Goal: Transaction & Acquisition: Book appointment/travel/reservation

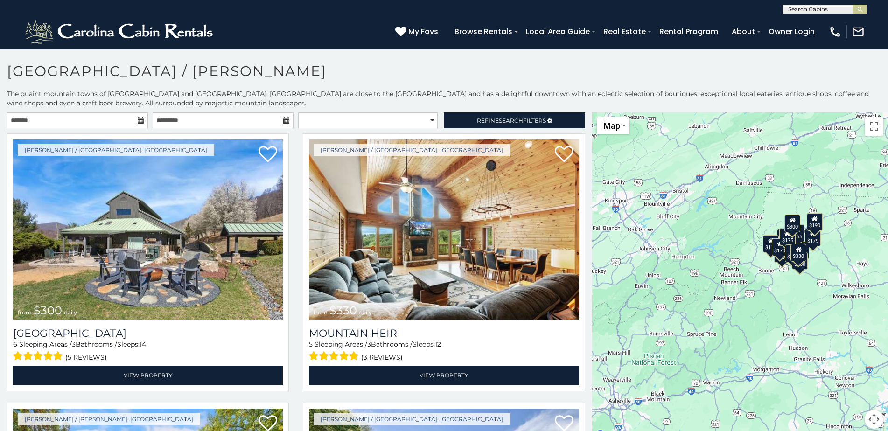
scroll to position [5, 0]
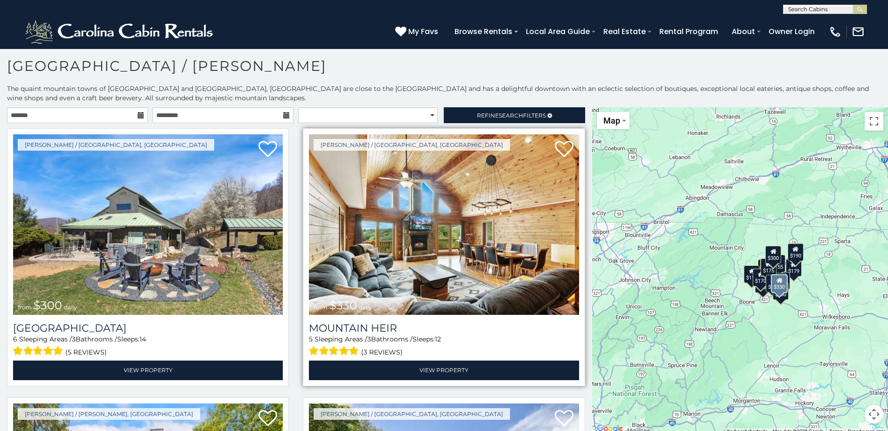
drag, startPoint x: 590, startPoint y: 148, endPoint x: 570, endPoint y: 185, distance: 42.0
click at [570, 107] on main "**********" at bounding box center [444, 107] width 888 height 0
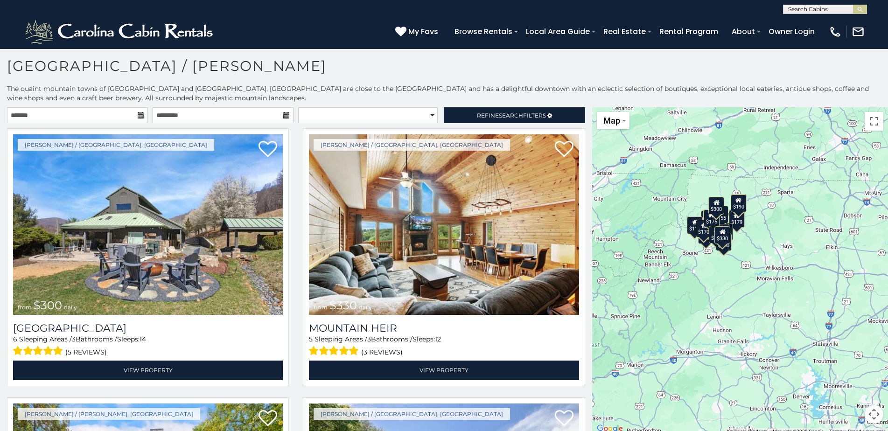
drag, startPoint x: 690, startPoint y: 291, endPoint x: 634, endPoint y: 242, distance: 74.8
click at [634, 242] on div "$300 $330 $175 $250 $179 $110 $175 $180 $190 $155 $195 $170 $200 $170 $175 $190…" at bounding box center [740, 271] width 296 height 328
click at [699, 235] on div "$170" at bounding box center [704, 229] width 16 height 18
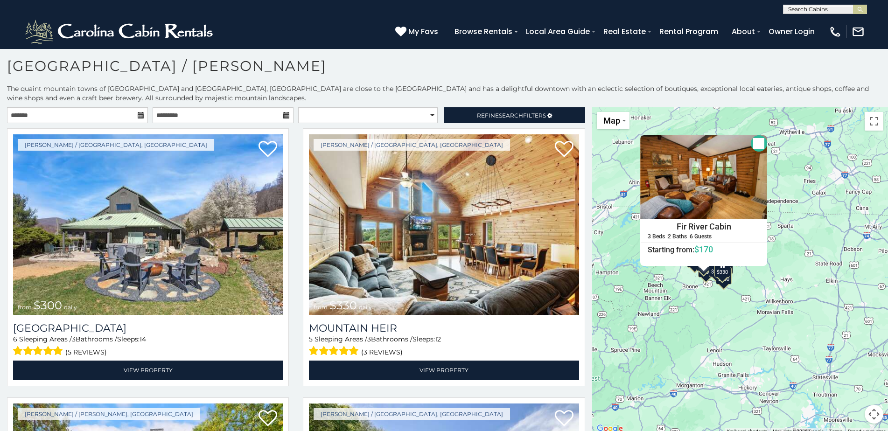
click at [766, 283] on div "$300 $330 $175 $250 $179 $110 $175 $180 $190 $155 $195 $170 $200 $170 $175 $190…" at bounding box center [740, 271] width 296 height 328
click at [714, 300] on div "$300 $330 $175 $250 $179 $110 $175 $180 $190 $155 $195 $170 $200 $170 $175 $190…" at bounding box center [740, 271] width 296 height 328
click at [713, 186] on img at bounding box center [703, 177] width 127 height 84
click at [756, 142] on button "Close" at bounding box center [759, 143] width 16 height 16
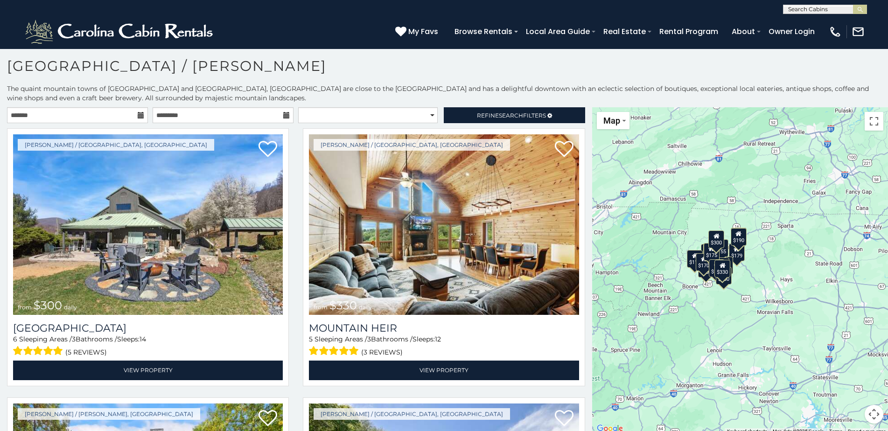
click at [689, 268] on div "$110" at bounding box center [695, 259] width 16 height 18
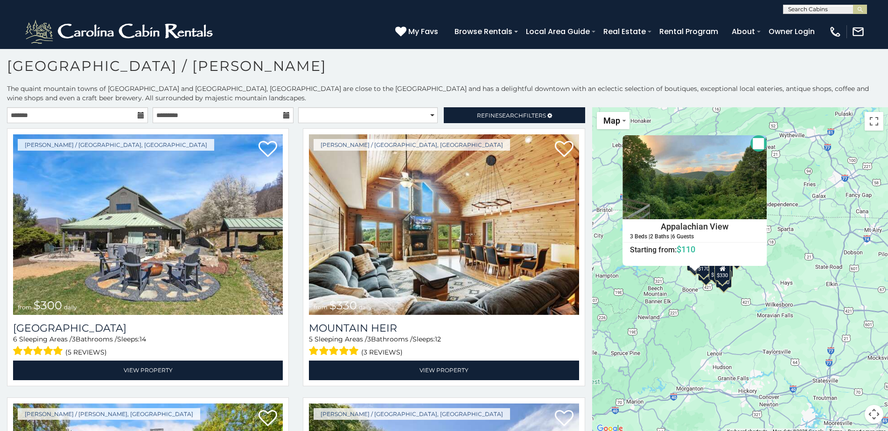
click at [755, 142] on button "Close" at bounding box center [759, 143] width 16 height 16
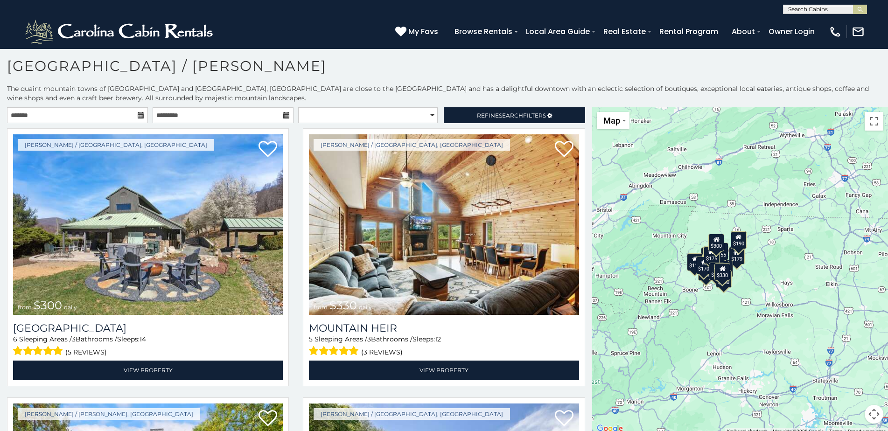
click at [706, 283] on div "$300 $330 $175 $250 $179 $110 $175 $180 $190 $155 $195 $170 $200 $170 $175 $190…" at bounding box center [740, 271] width 296 height 328
click at [704, 284] on div "$300 $330 $175 $250 $179 $110 $175 $180 $190 $155 $195 $170 $200 $170 $175 $190…" at bounding box center [740, 271] width 296 height 328
click at [723, 257] on div "$155" at bounding box center [721, 252] width 16 height 18
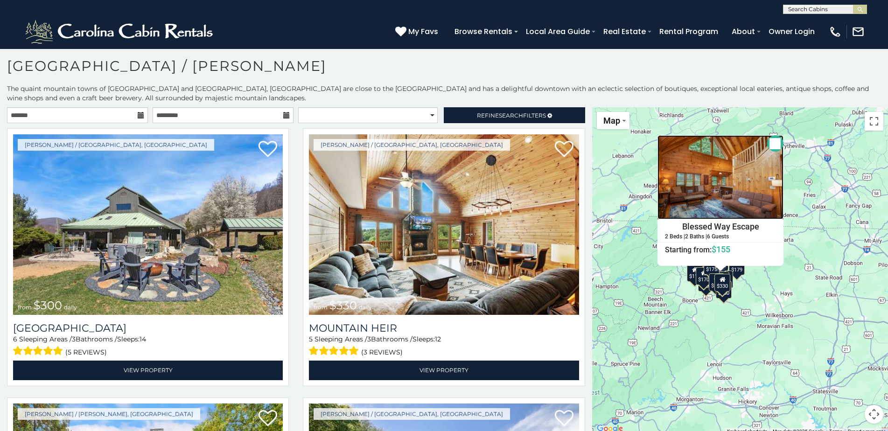
click at [727, 197] on img at bounding box center [721, 177] width 126 height 84
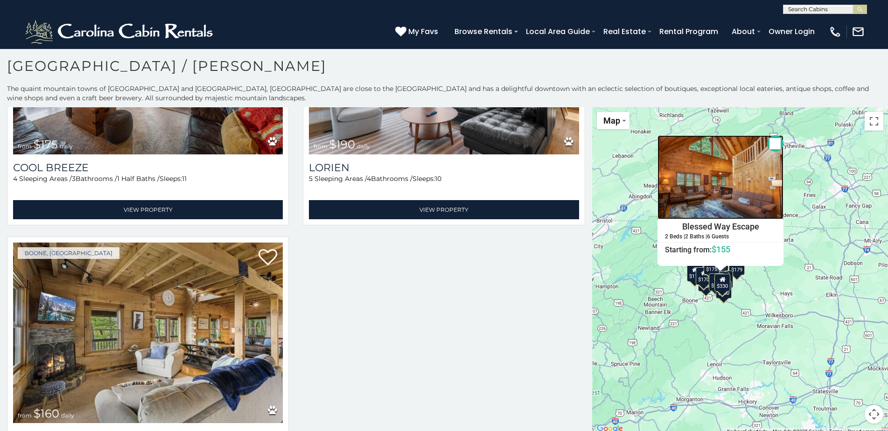
scroll to position [2097, 0]
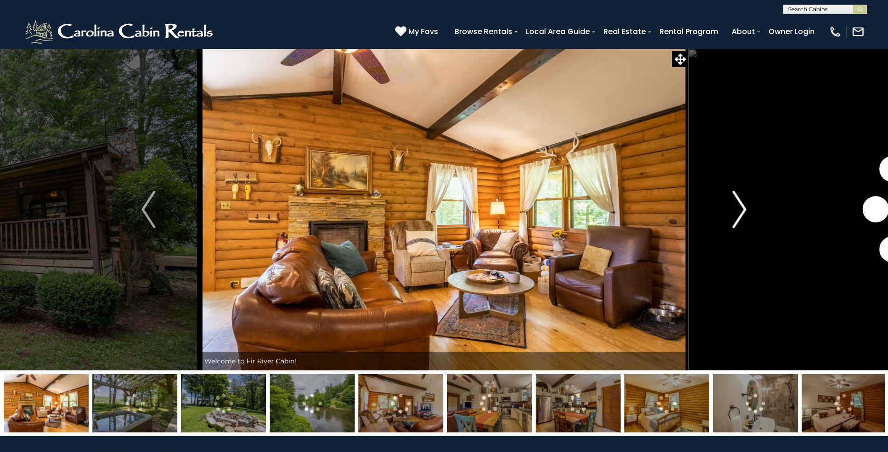
click at [742, 207] on img "Next" at bounding box center [740, 209] width 14 height 37
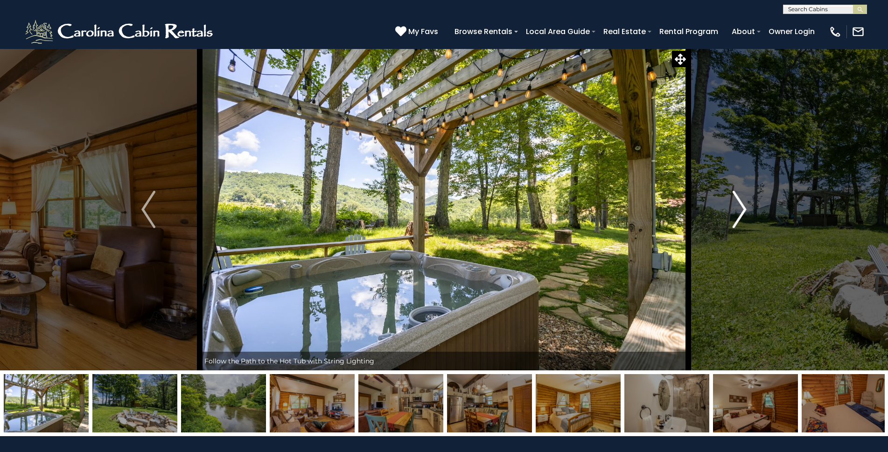
click at [745, 209] on img "Next" at bounding box center [740, 209] width 14 height 37
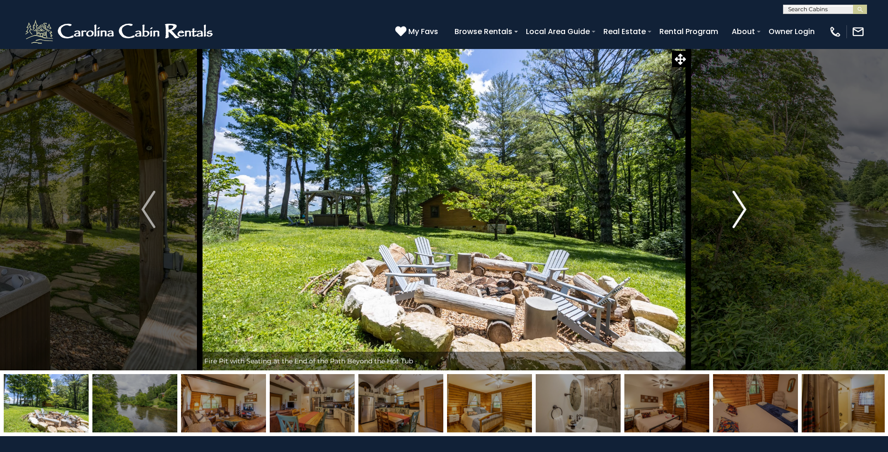
click at [745, 209] on img "Next" at bounding box center [740, 209] width 14 height 37
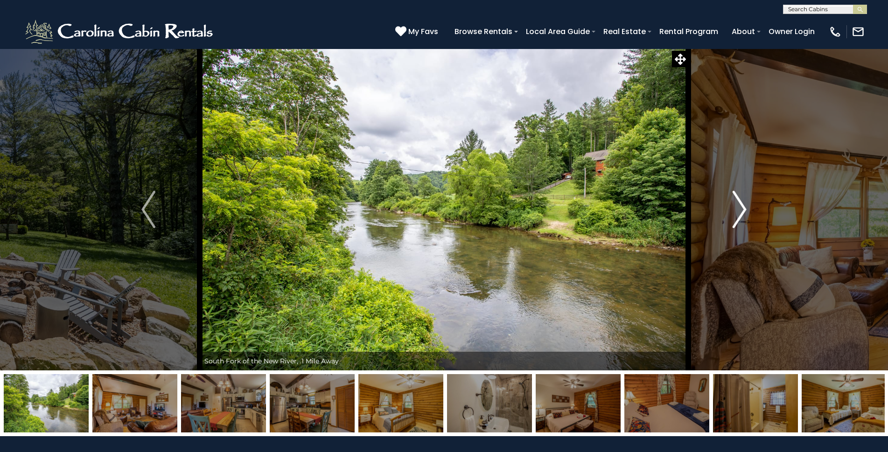
click at [745, 209] on img "Next" at bounding box center [740, 209] width 14 height 37
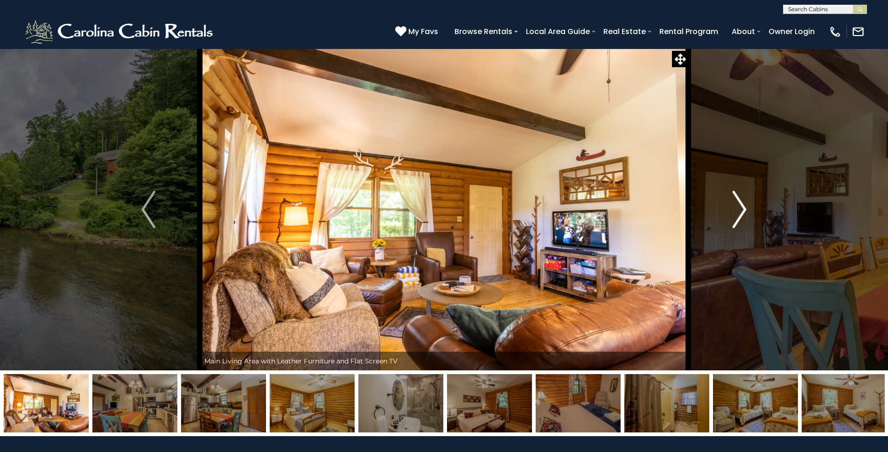
click at [744, 208] on img "Next" at bounding box center [740, 209] width 14 height 37
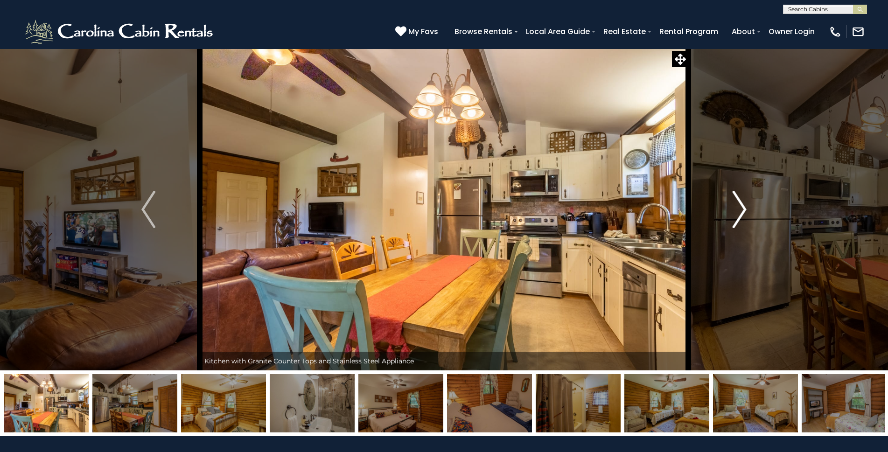
click at [744, 208] on img "Next" at bounding box center [740, 209] width 14 height 37
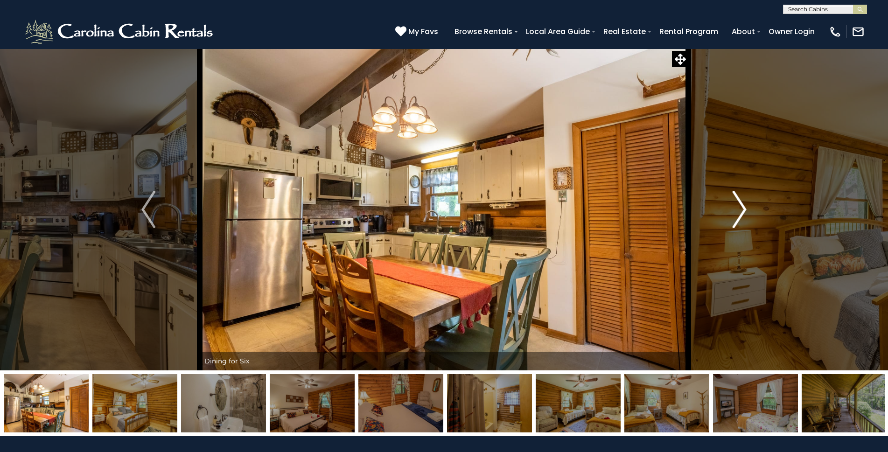
click at [744, 208] on img "Next" at bounding box center [740, 209] width 14 height 37
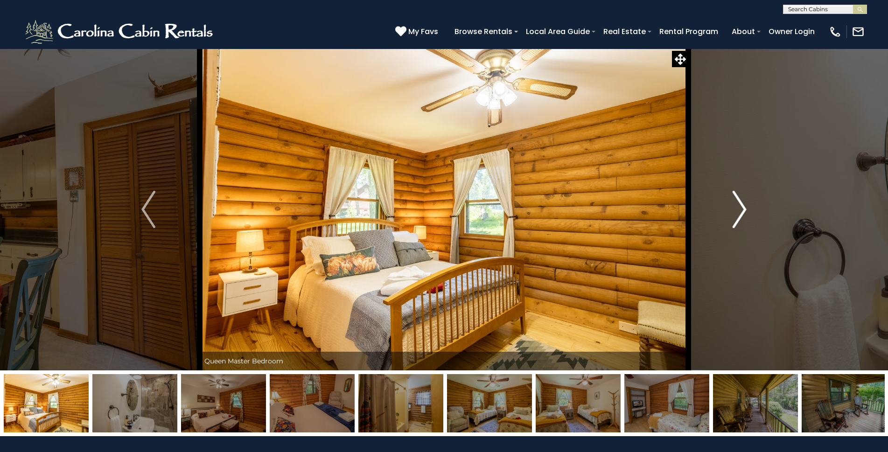
click at [744, 208] on img "Next" at bounding box center [740, 209] width 14 height 37
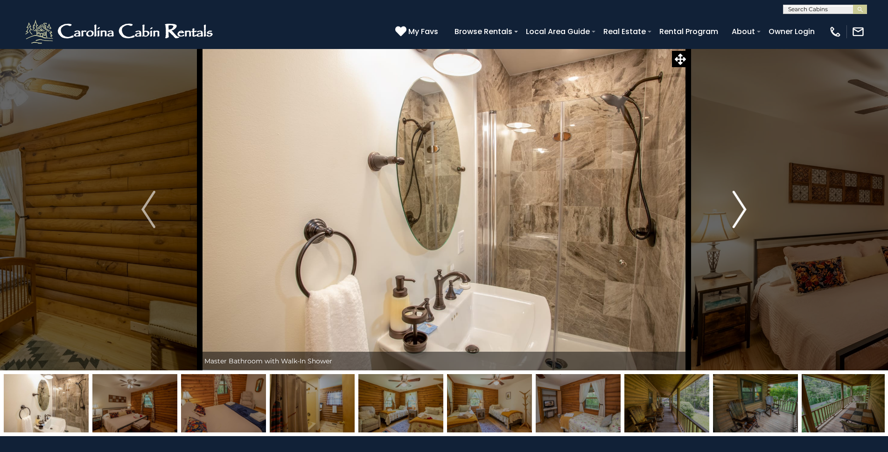
click at [744, 208] on img "Next" at bounding box center [740, 209] width 14 height 37
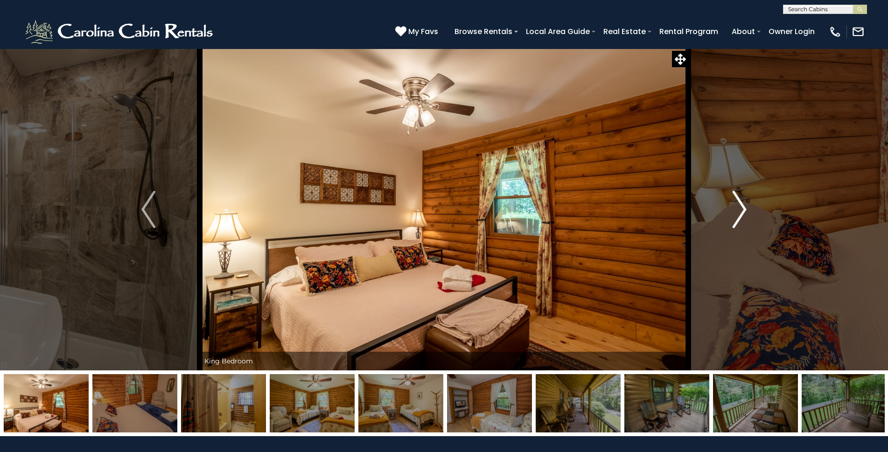
click at [744, 208] on img "Next" at bounding box center [740, 209] width 14 height 37
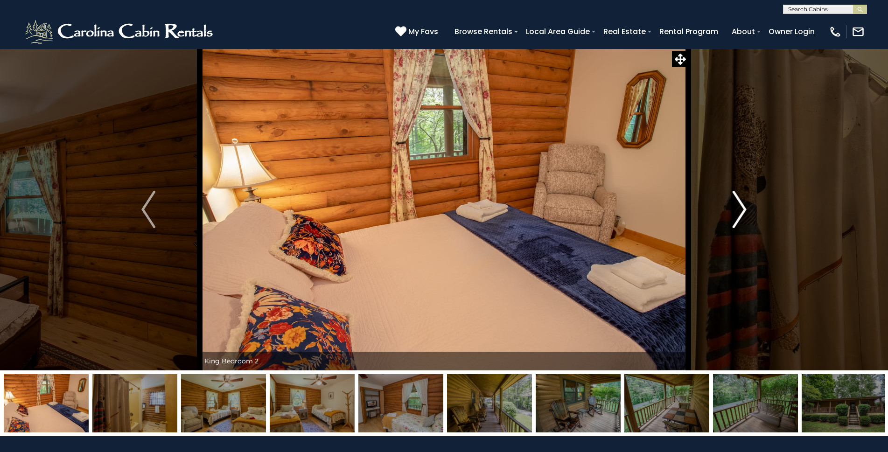
click at [744, 208] on img "Next" at bounding box center [740, 209] width 14 height 37
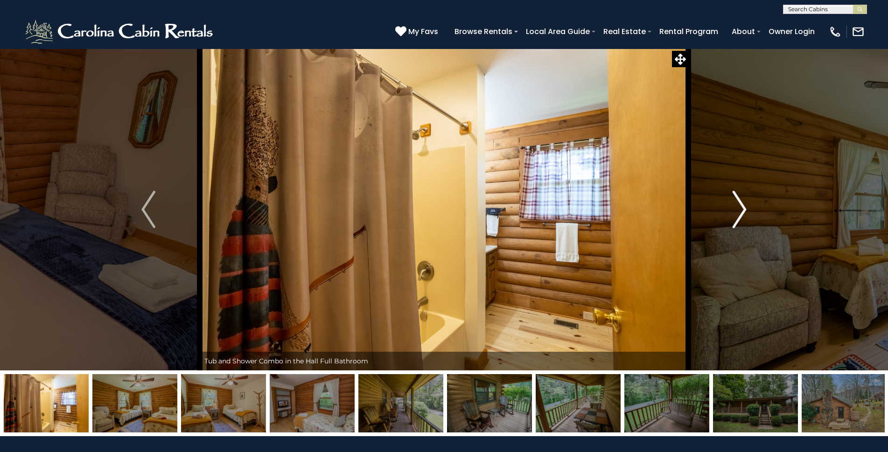
click at [744, 208] on img "Next" at bounding box center [740, 209] width 14 height 37
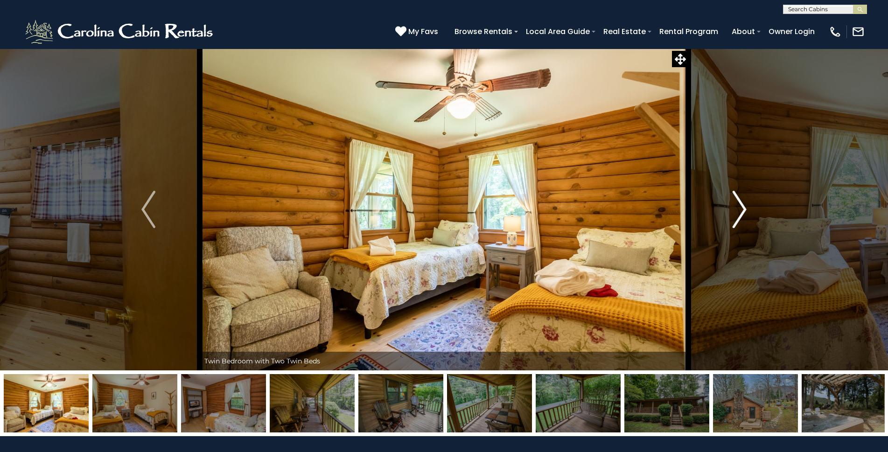
click at [740, 209] on img "Next" at bounding box center [740, 209] width 14 height 37
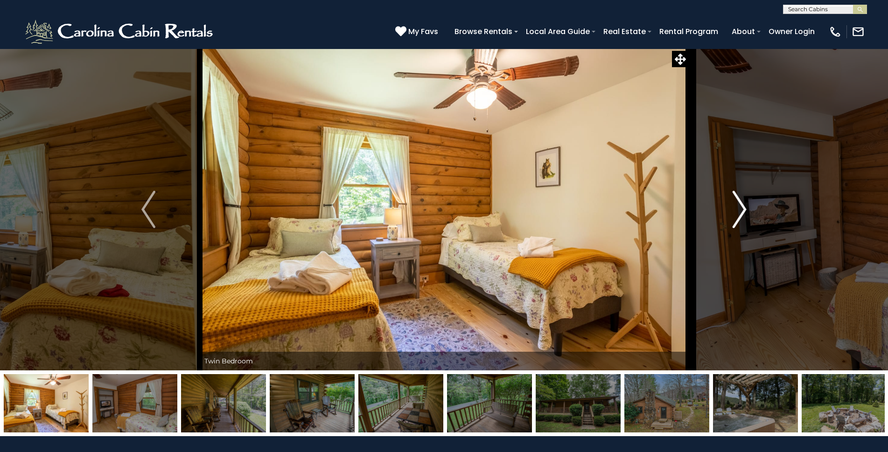
click at [741, 206] on img "Next" at bounding box center [740, 209] width 14 height 37
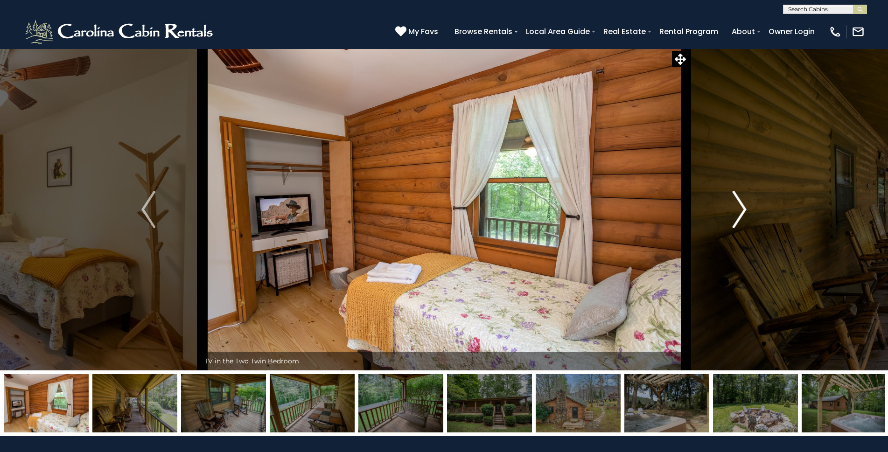
click at [741, 206] on img "Next" at bounding box center [740, 209] width 14 height 37
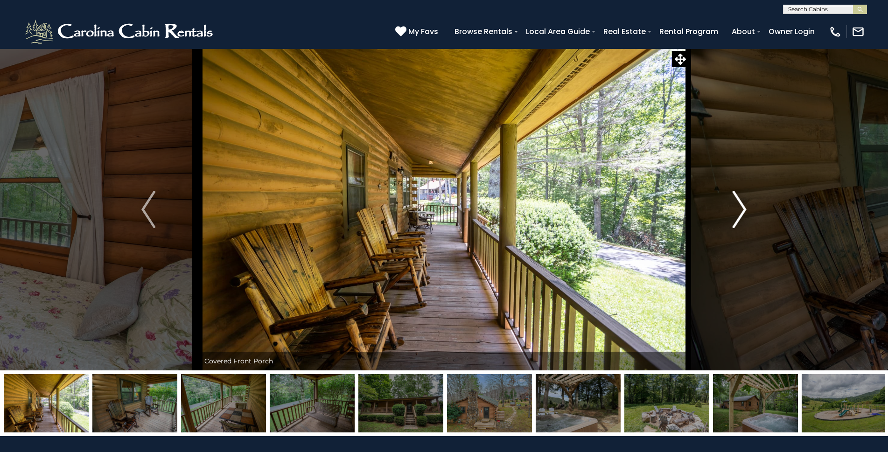
click at [741, 206] on img "Next" at bounding box center [740, 209] width 14 height 37
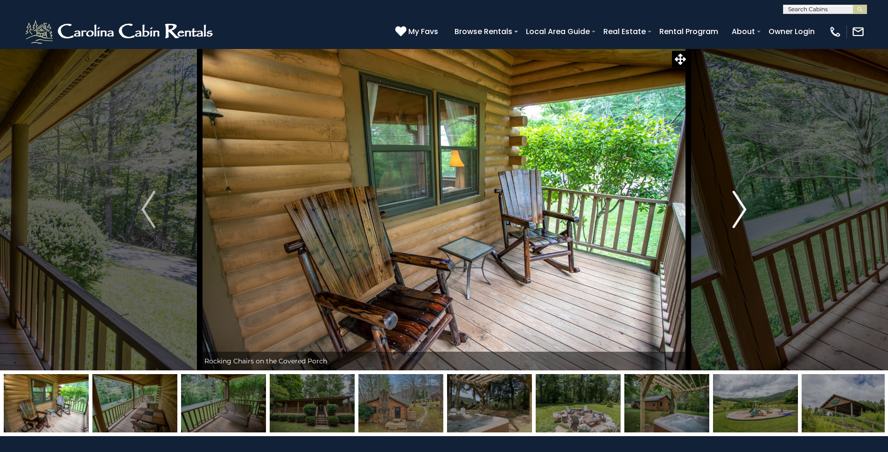
click at [741, 206] on img "Next" at bounding box center [740, 209] width 14 height 37
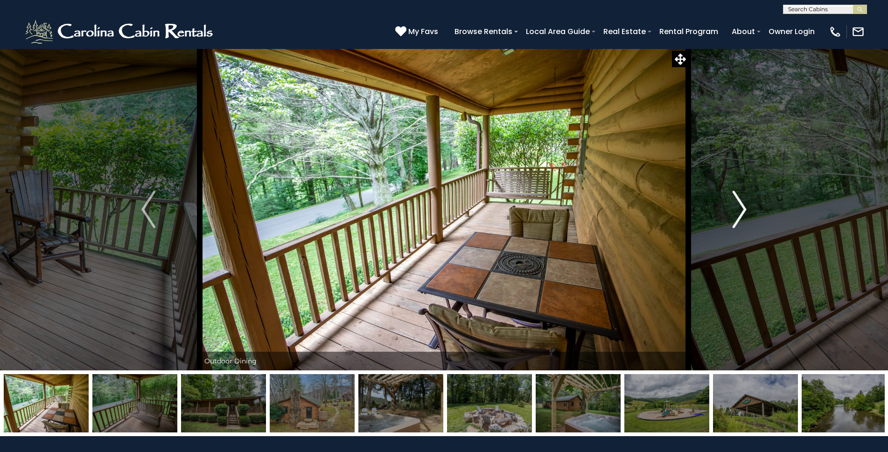
click at [741, 206] on img "Next" at bounding box center [740, 209] width 14 height 37
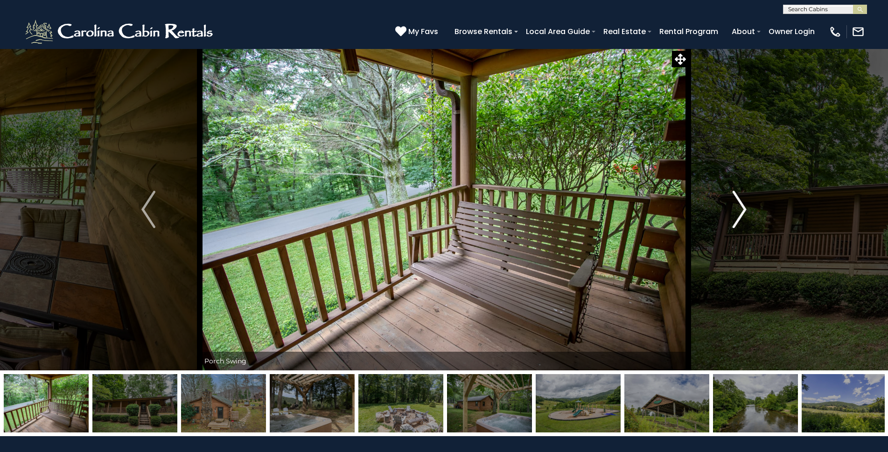
click at [741, 206] on img "Next" at bounding box center [740, 209] width 14 height 37
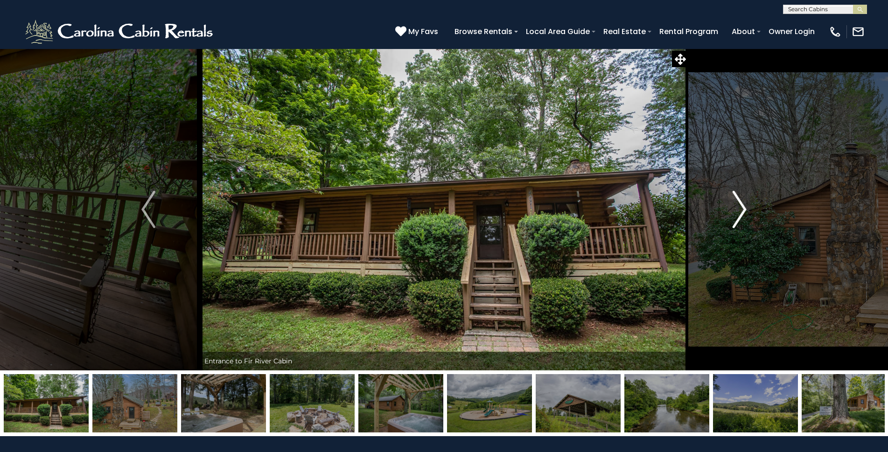
click at [741, 206] on img "Next" at bounding box center [740, 209] width 14 height 37
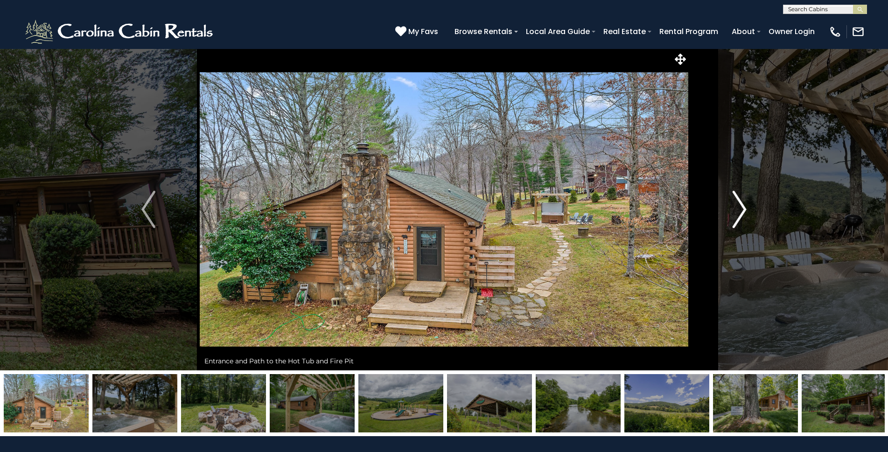
click at [741, 206] on img "Next" at bounding box center [740, 209] width 14 height 37
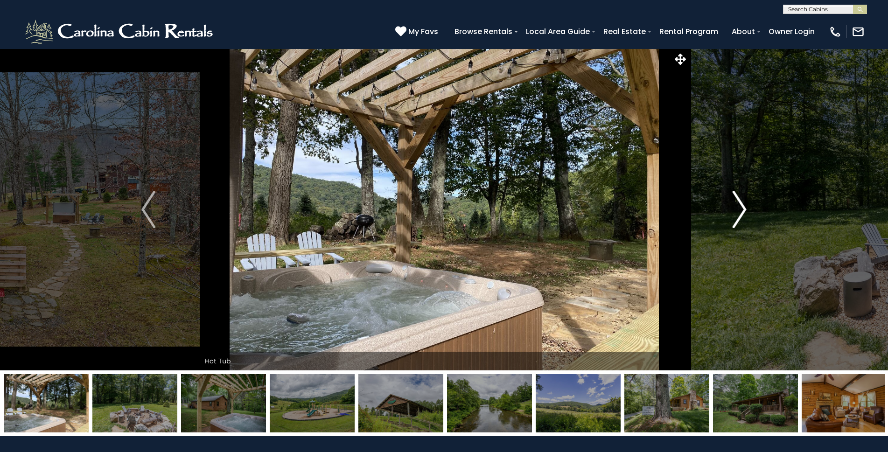
click at [741, 206] on img "Next" at bounding box center [740, 209] width 14 height 37
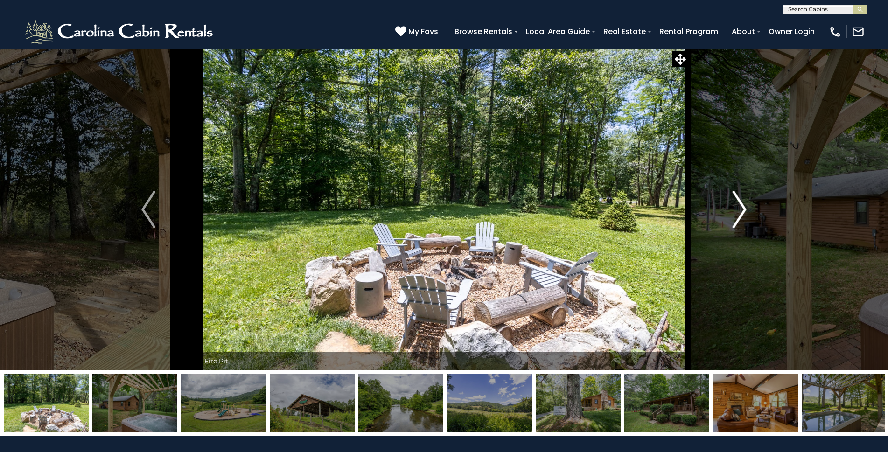
click at [741, 206] on img "Next" at bounding box center [740, 209] width 14 height 37
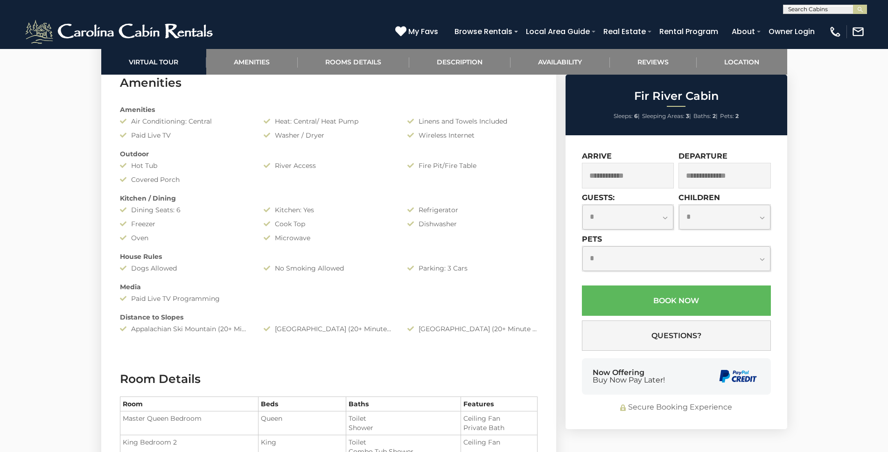
scroll to position [686, 0]
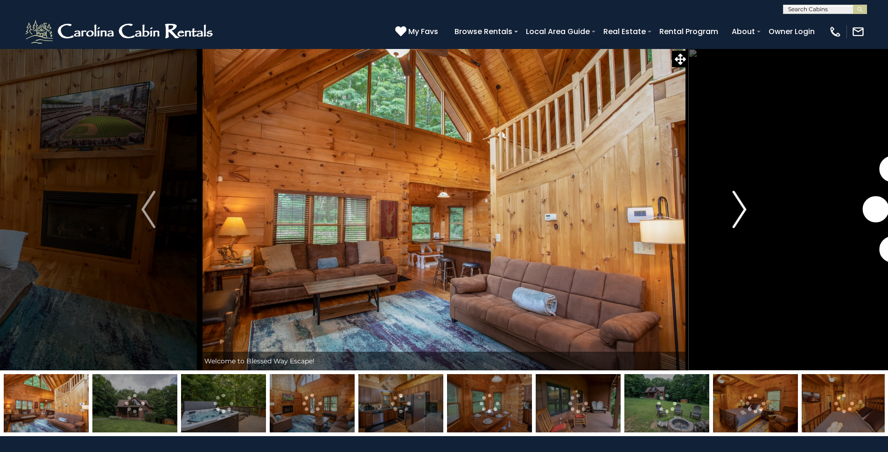
click at [738, 210] on img "Next" at bounding box center [740, 209] width 14 height 37
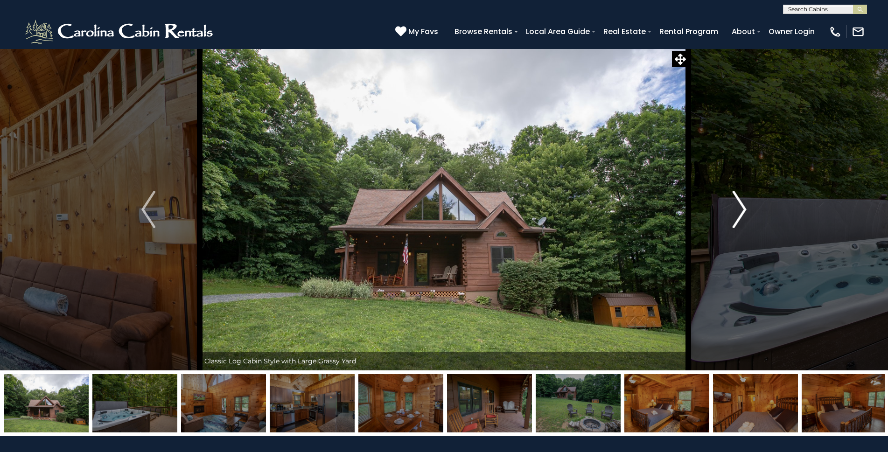
click at [739, 209] on img "Next" at bounding box center [740, 209] width 14 height 37
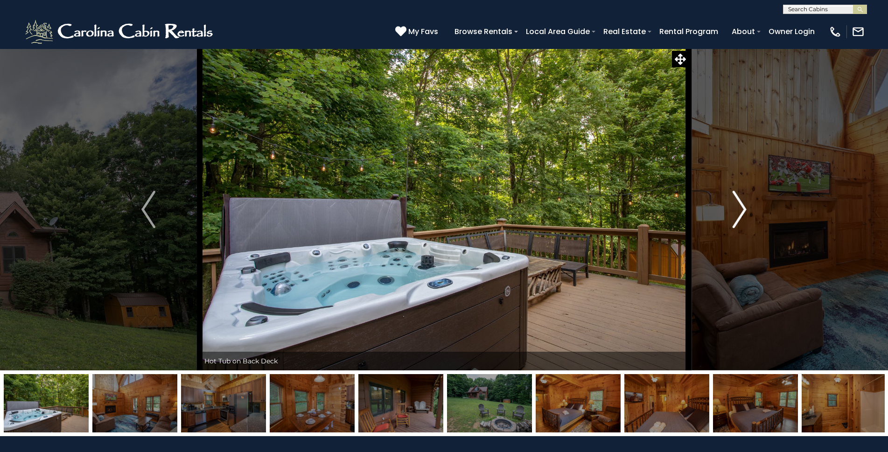
click at [739, 209] on img "Next" at bounding box center [740, 209] width 14 height 37
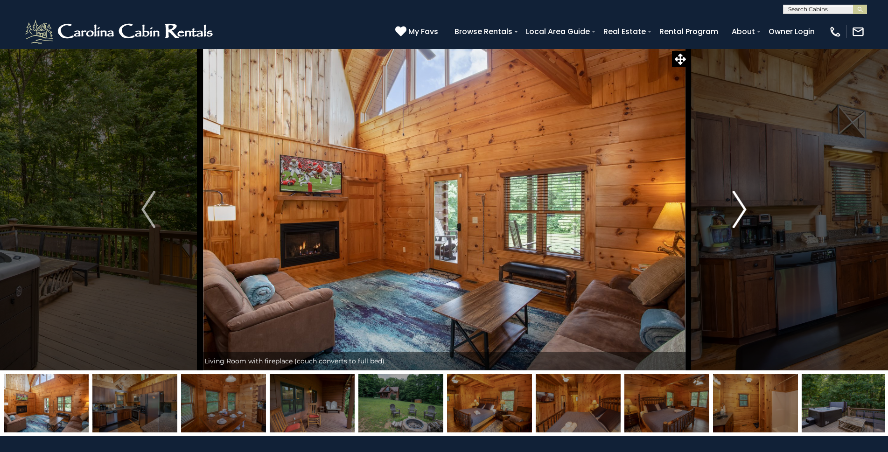
click at [739, 209] on img "Next" at bounding box center [740, 209] width 14 height 37
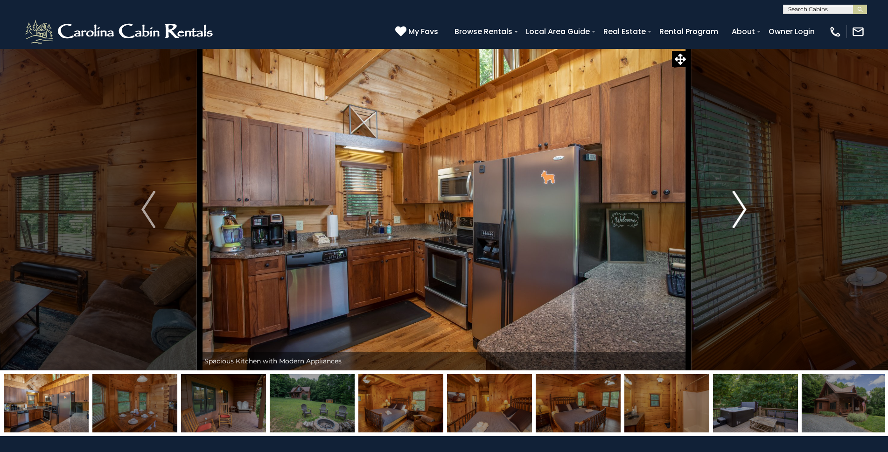
click at [739, 209] on img "Next" at bounding box center [740, 209] width 14 height 37
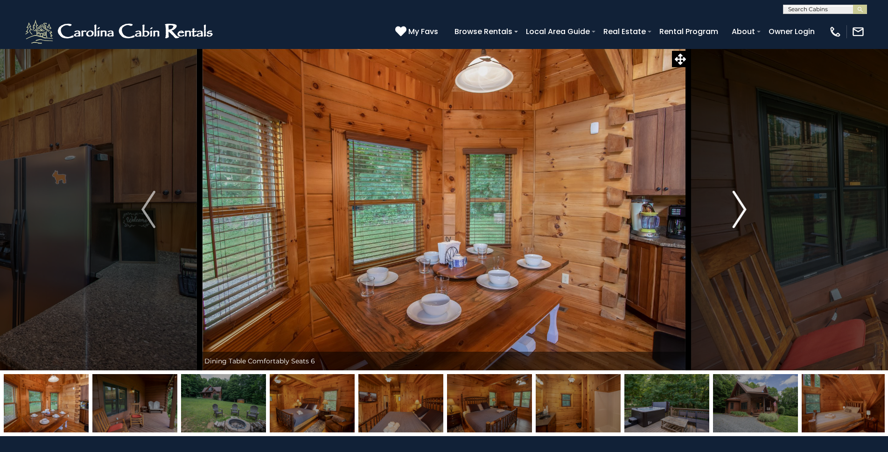
click at [739, 209] on img "Next" at bounding box center [740, 209] width 14 height 37
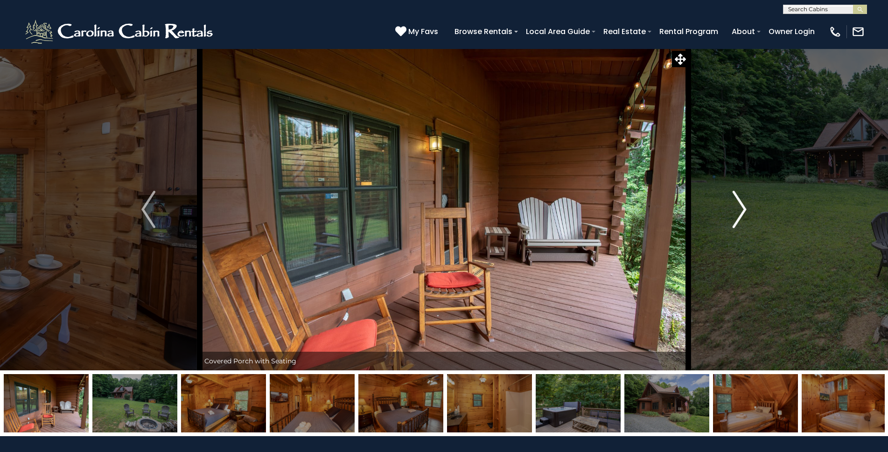
click at [739, 209] on img "Next" at bounding box center [740, 209] width 14 height 37
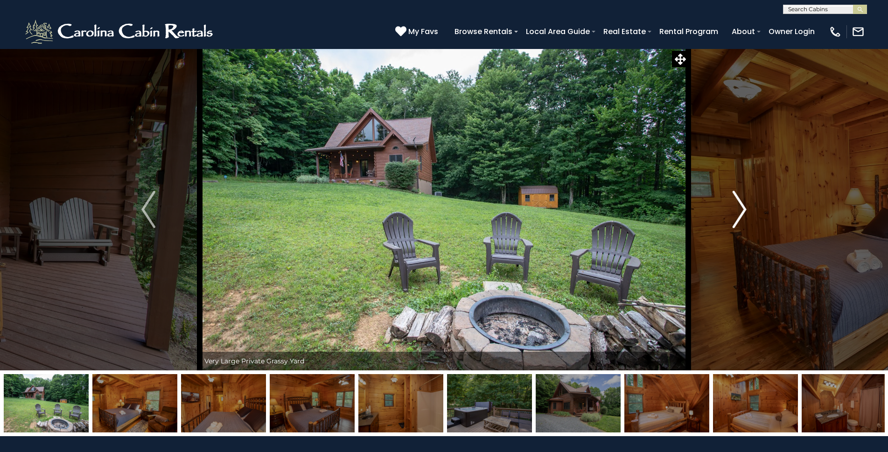
click at [739, 209] on img "Next" at bounding box center [740, 209] width 14 height 37
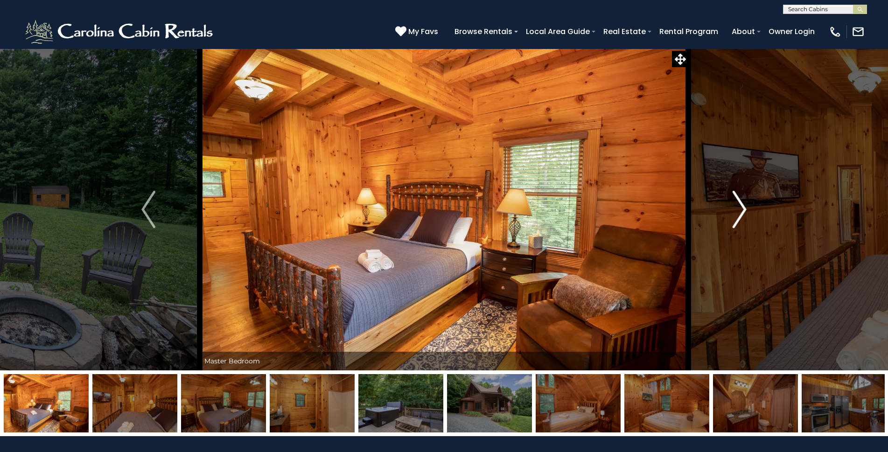
click at [739, 209] on img "Next" at bounding box center [740, 209] width 14 height 37
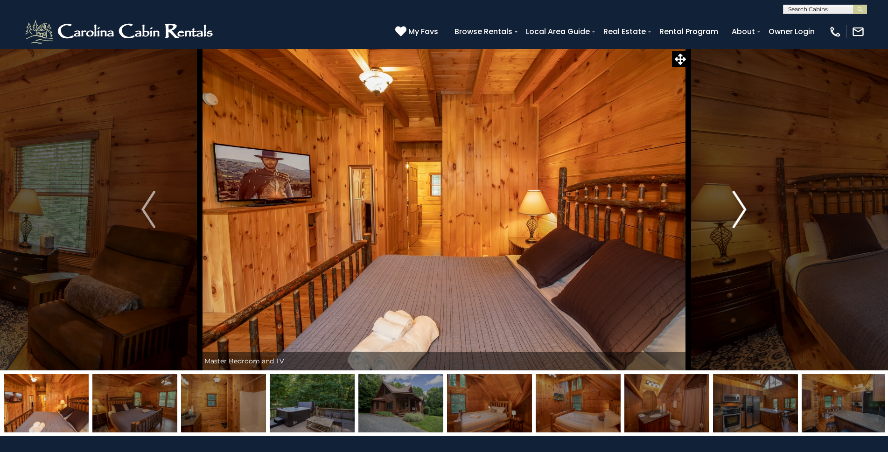
click at [739, 209] on img "Next" at bounding box center [740, 209] width 14 height 37
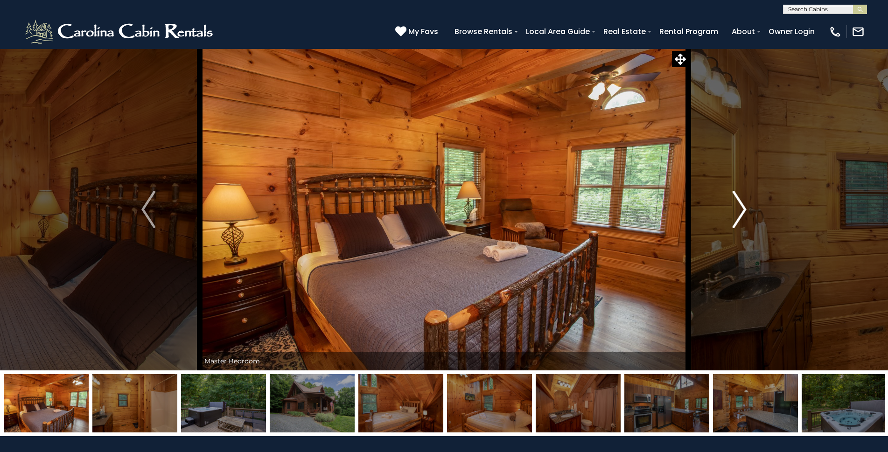
click at [739, 209] on img "Next" at bounding box center [740, 209] width 14 height 37
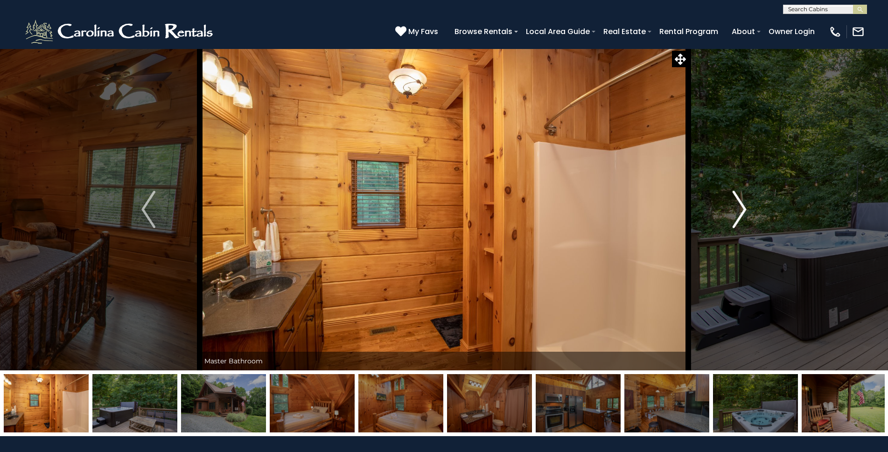
click at [739, 210] on img "Next" at bounding box center [740, 209] width 14 height 37
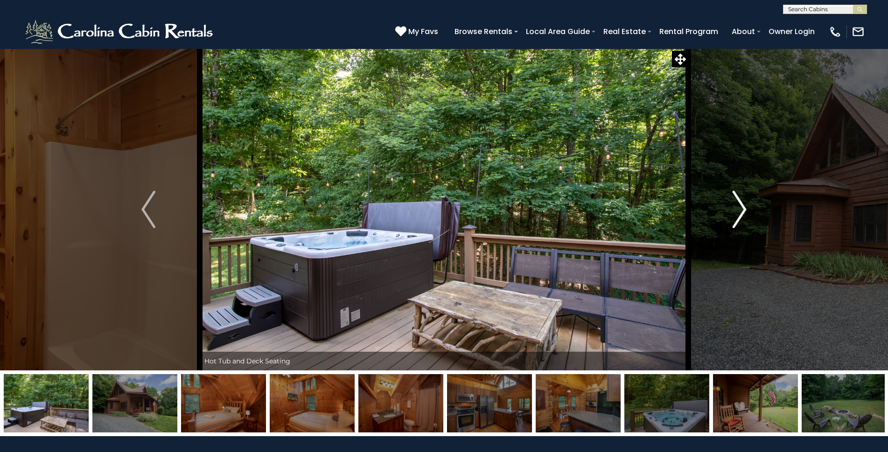
click at [739, 211] on img "Next" at bounding box center [740, 209] width 14 height 37
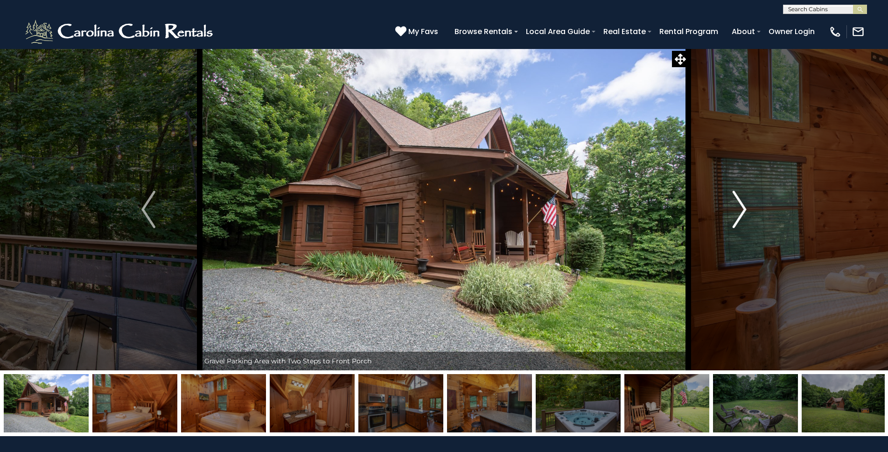
click at [739, 211] on img "Next" at bounding box center [740, 209] width 14 height 37
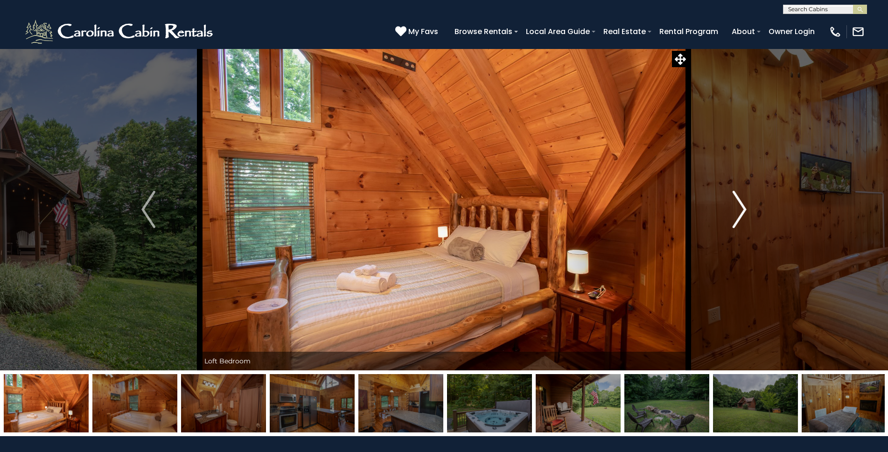
click at [739, 211] on img "Next" at bounding box center [740, 209] width 14 height 37
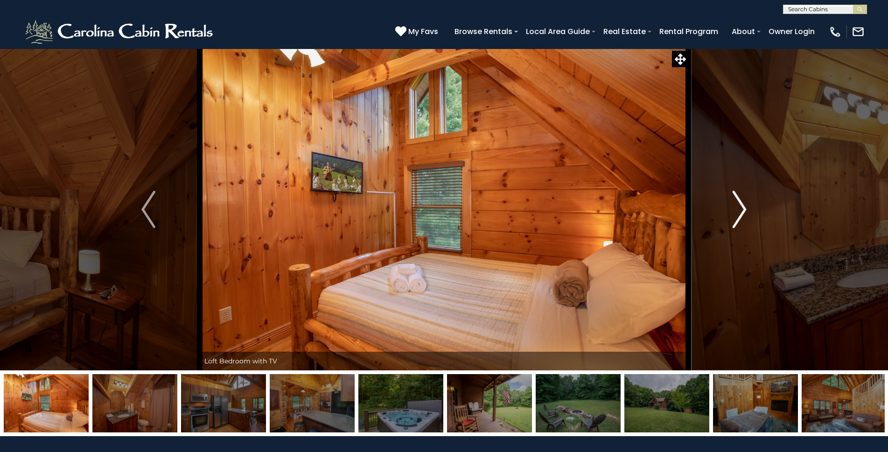
click at [739, 211] on img "Next" at bounding box center [740, 209] width 14 height 37
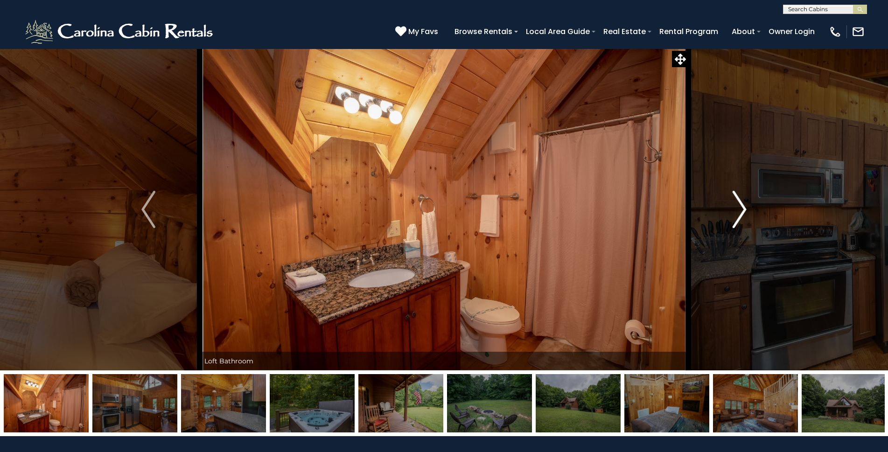
click at [739, 211] on img "Next" at bounding box center [740, 209] width 14 height 37
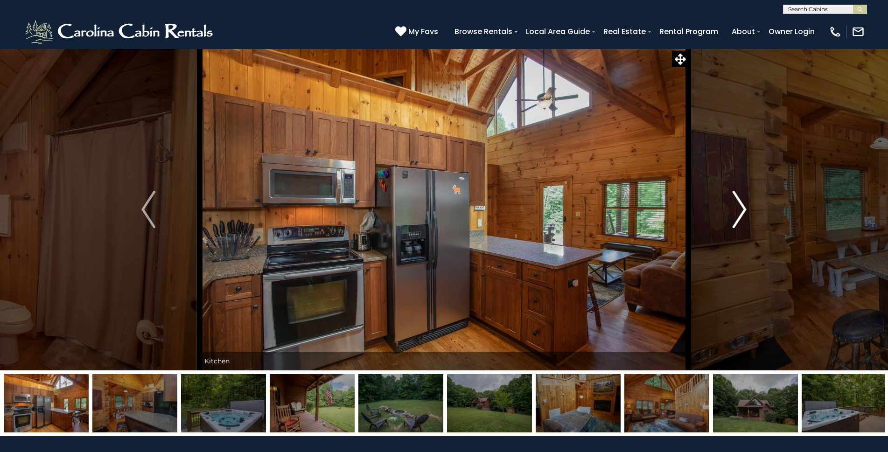
click at [739, 212] on img "Next" at bounding box center [740, 209] width 14 height 37
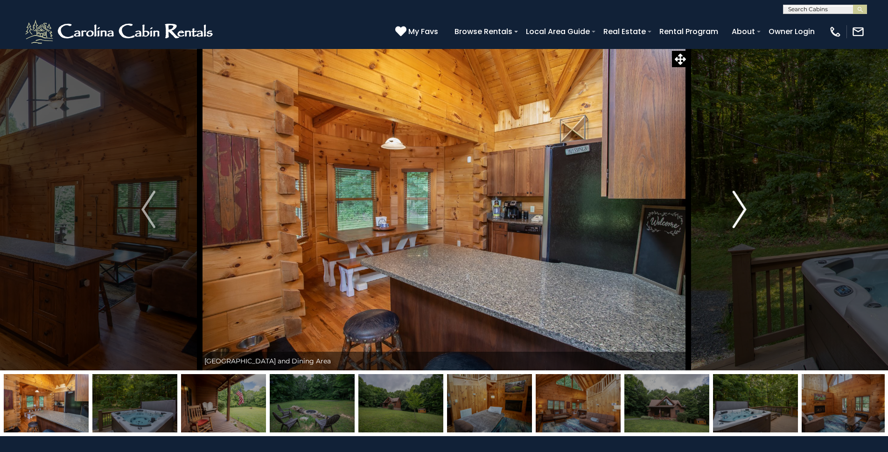
click at [739, 212] on img "Next" at bounding box center [740, 209] width 14 height 37
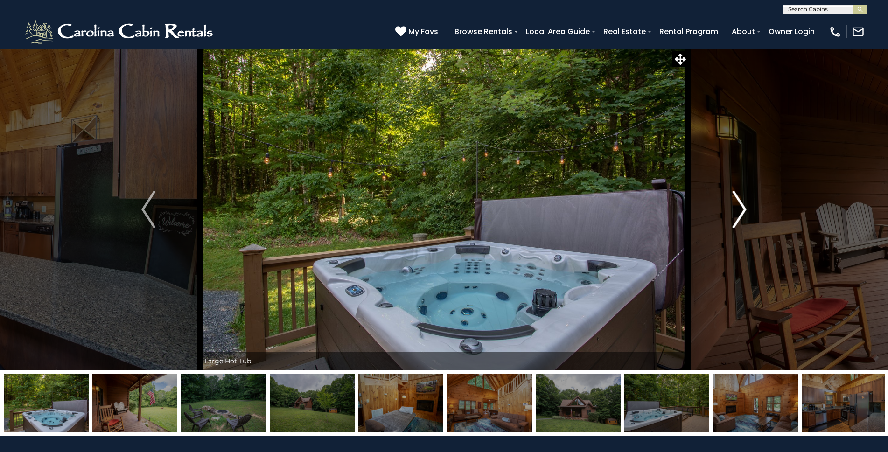
click at [739, 212] on img "Next" at bounding box center [740, 209] width 14 height 37
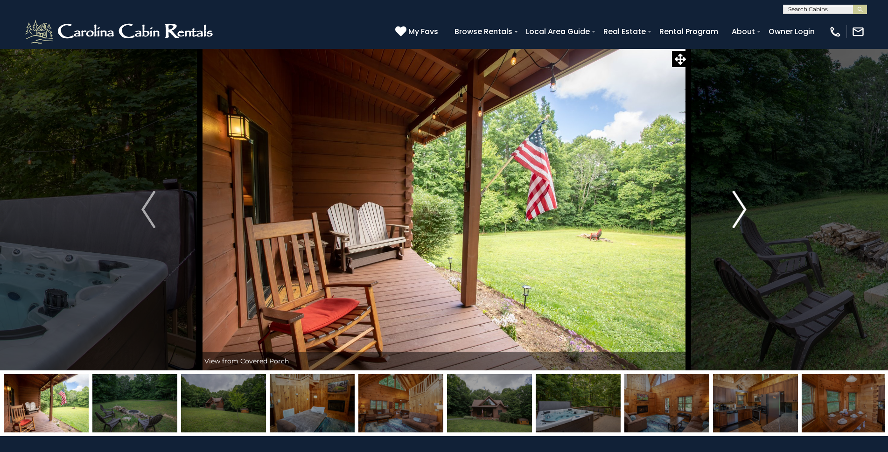
click at [739, 212] on img "Next" at bounding box center [740, 209] width 14 height 37
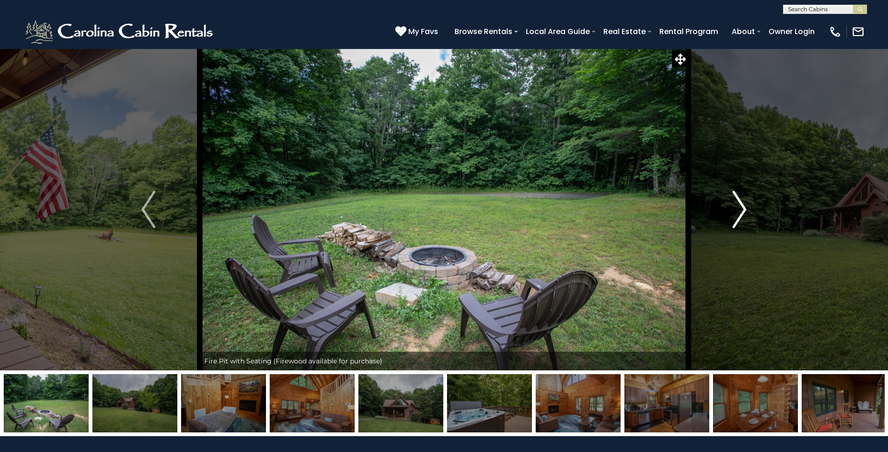
click at [739, 212] on img "Next" at bounding box center [740, 209] width 14 height 37
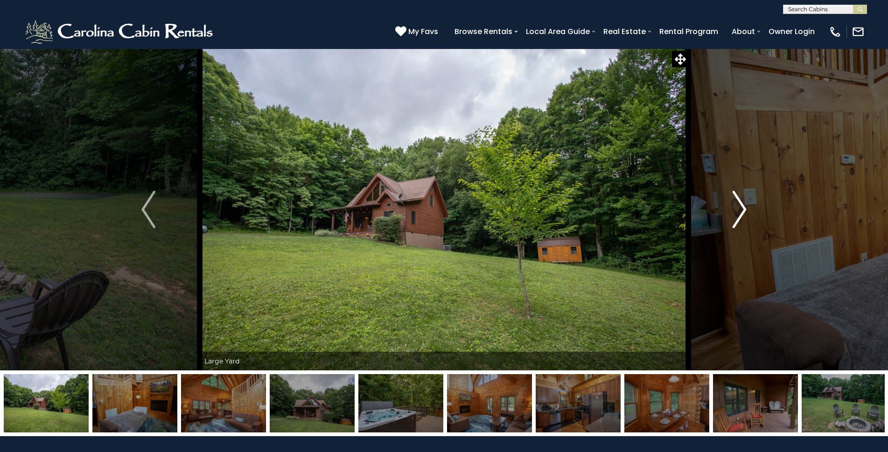
click at [739, 212] on img "Next" at bounding box center [740, 209] width 14 height 37
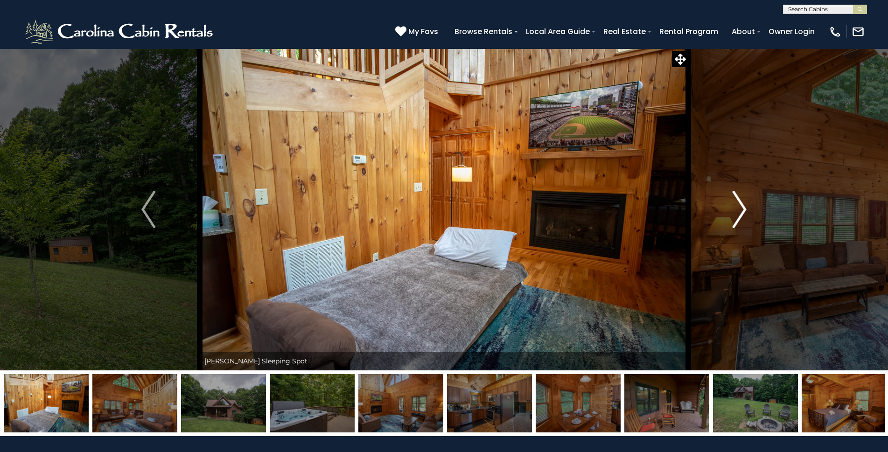
click at [739, 212] on img "Next" at bounding box center [740, 209] width 14 height 37
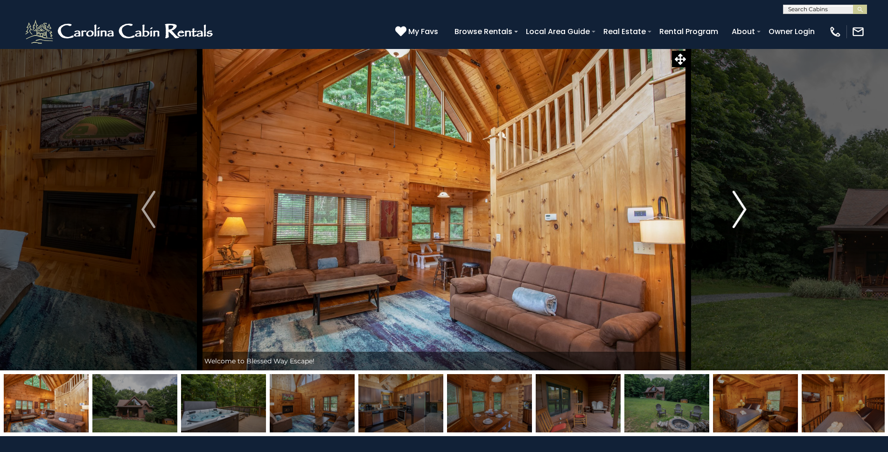
click at [739, 212] on img "Next" at bounding box center [740, 209] width 14 height 37
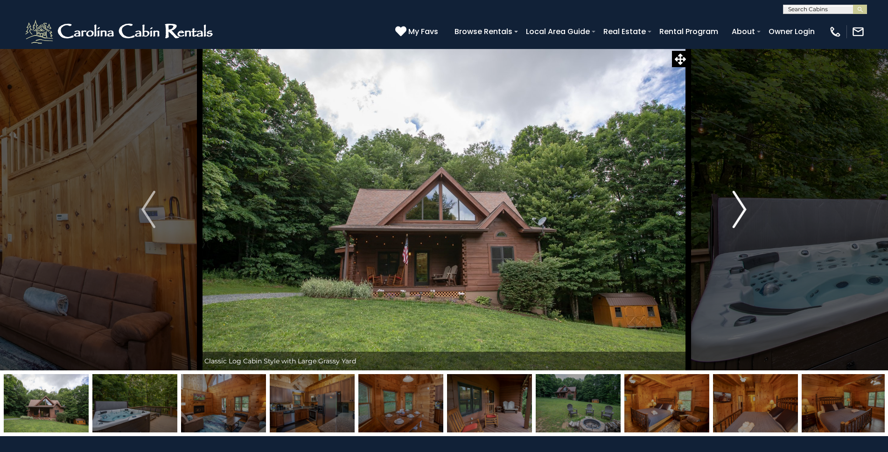
click at [739, 212] on img "Next" at bounding box center [740, 209] width 14 height 37
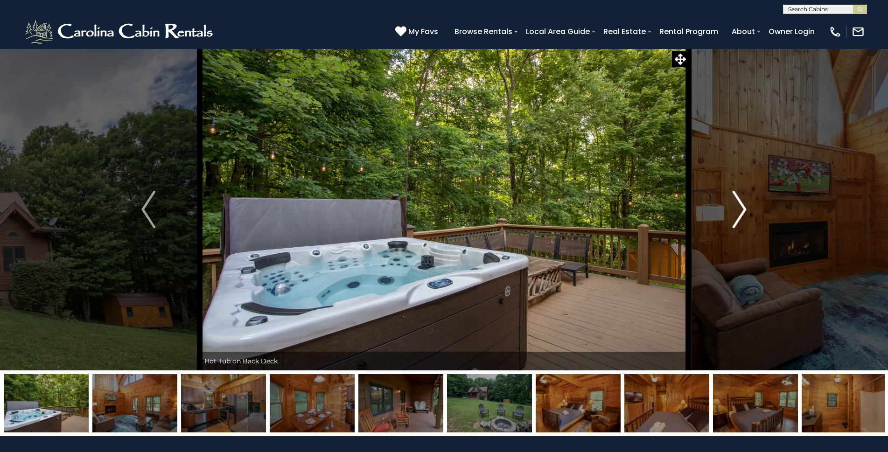
click at [739, 212] on img "Next" at bounding box center [740, 209] width 14 height 37
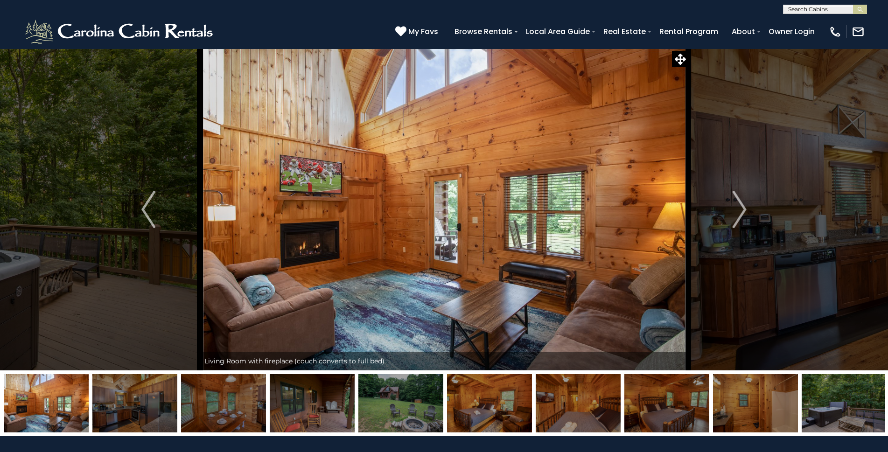
drag, startPoint x: 887, startPoint y: 38, endPoint x: 885, endPoint y: 158, distance: 120.4
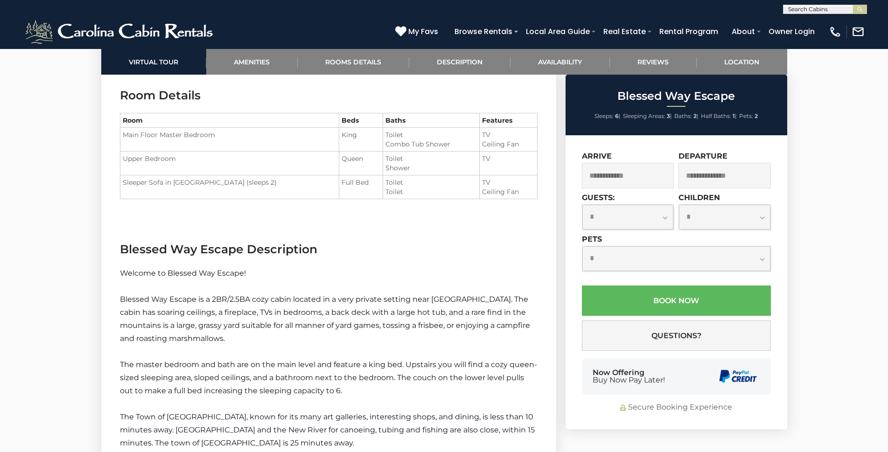
scroll to position [1068, 0]
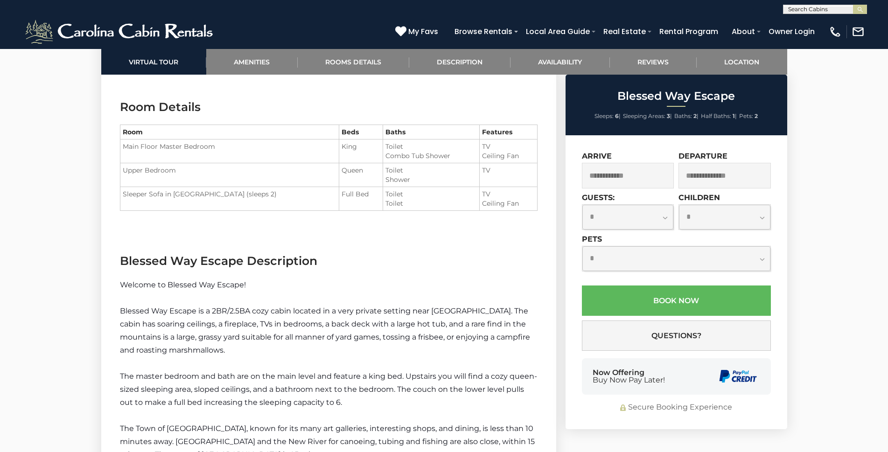
click at [643, 172] on input "text" at bounding box center [628, 176] width 92 height 26
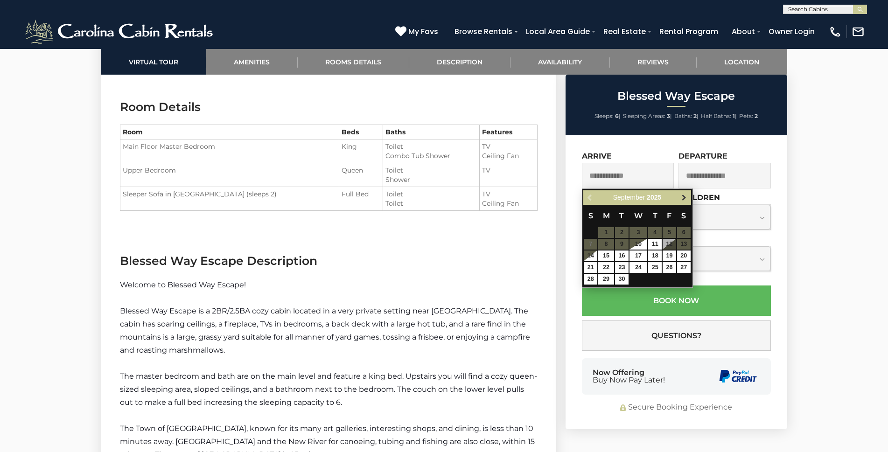
click at [684, 196] on span "Next" at bounding box center [684, 197] width 7 height 7
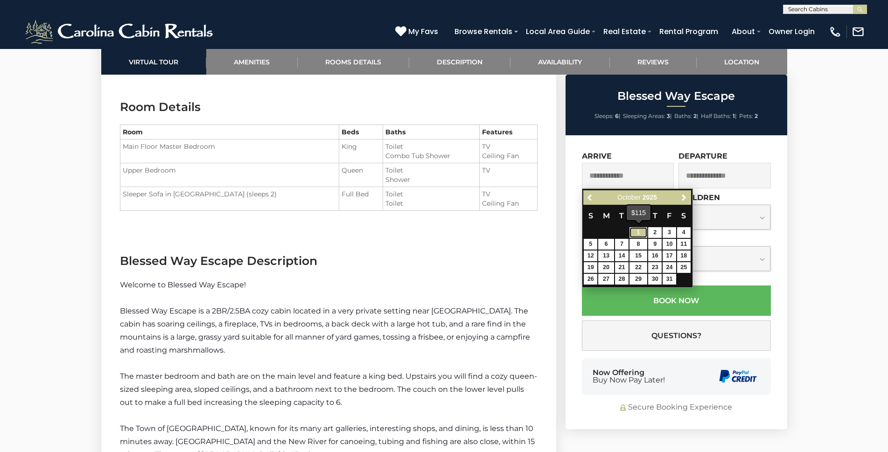
click at [641, 232] on link "1" at bounding box center [639, 232] width 18 height 11
type input "**********"
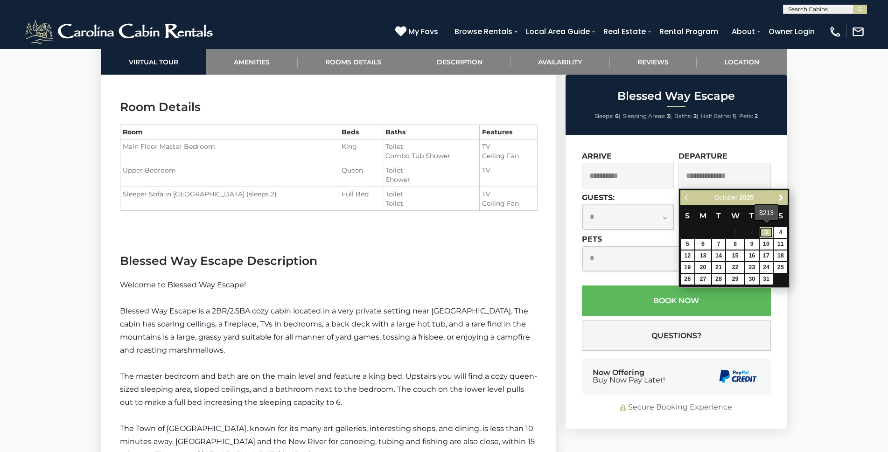
click at [767, 232] on link "3" at bounding box center [767, 232] width 14 height 11
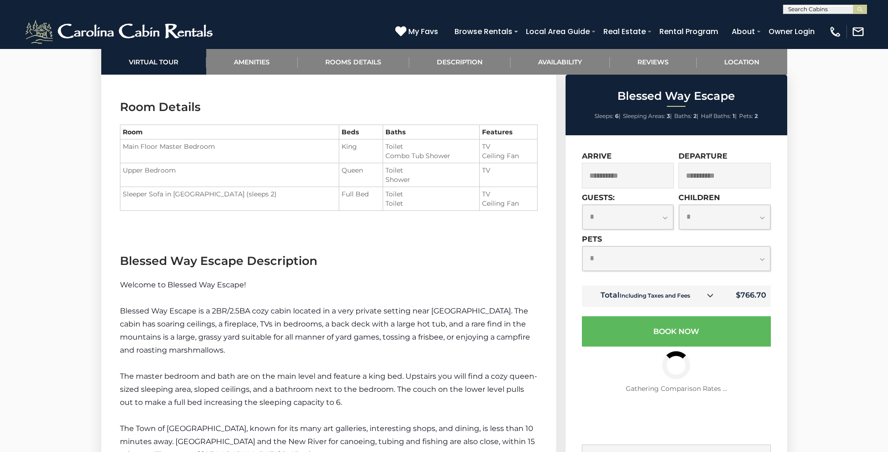
click at [730, 176] on input "**********" at bounding box center [725, 176] width 92 height 26
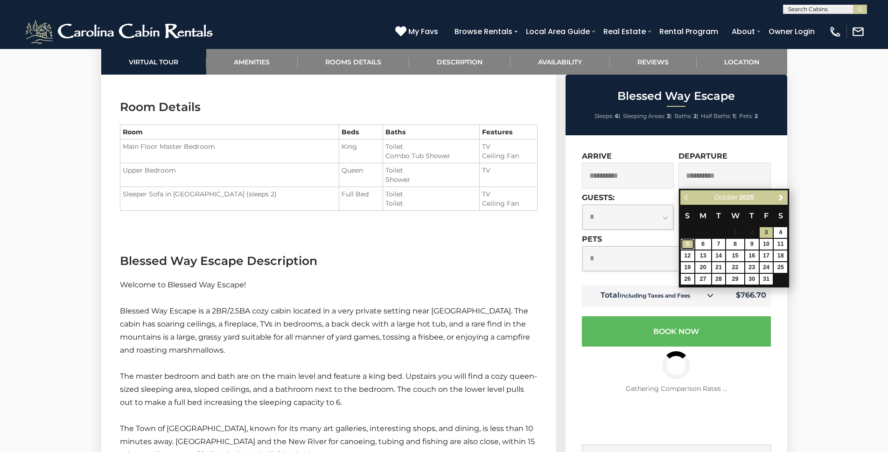
click at [688, 241] on link "5" at bounding box center [688, 244] width 14 height 11
type input "**********"
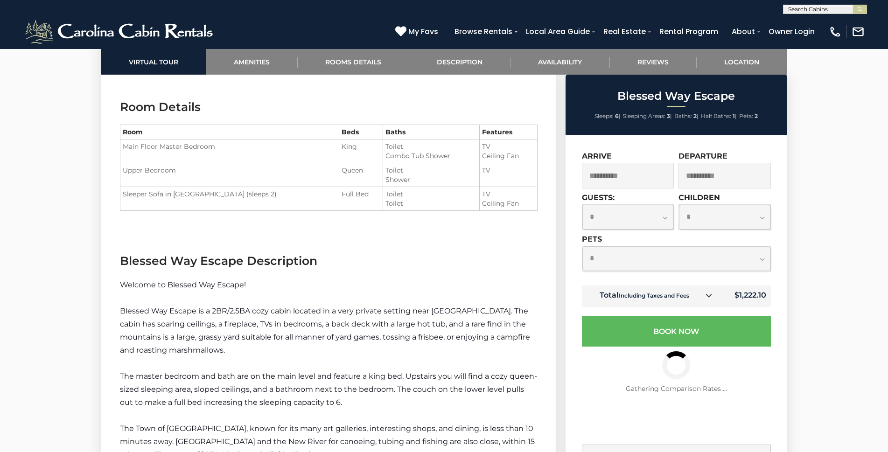
click at [667, 219] on select "**********" at bounding box center [628, 217] width 91 height 25
select select "*"
click at [583, 205] on select "**********" at bounding box center [628, 217] width 91 height 25
click at [701, 174] on input "**********" at bounding box center [725, 176] width 92 height 26
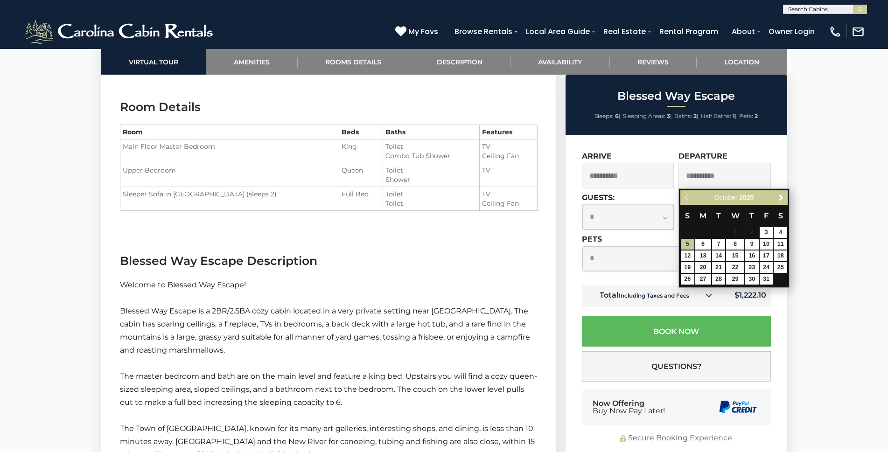
click at [748, 229] on table "S M T W T F S 1 2 3 4 5 6 7 8 9 10 11 12 13 14 15 16 17 18 19 20 21 22 23 24 25…" at bounding box center [734, 245] width 107 height 80
click at [752, 232] on table "S M T W T F S 1 2 3 4 5 6 7 8 9 10 11 12 13 14 15 16 17 18 19 20 21 22 23 24 25…" at bounding box center [734, 245] width 107 height 80
click at [686, 197] on div "Previous Next October 2025" at bounding box center [734, 197] width 107 height 14
click at [687, 198] on div "Previous Next October 2025" at bounding box center [734, 197] width 107 height 14
click at [732, 229] on span "1" at bounding box center [735, 232] width 18 height 11
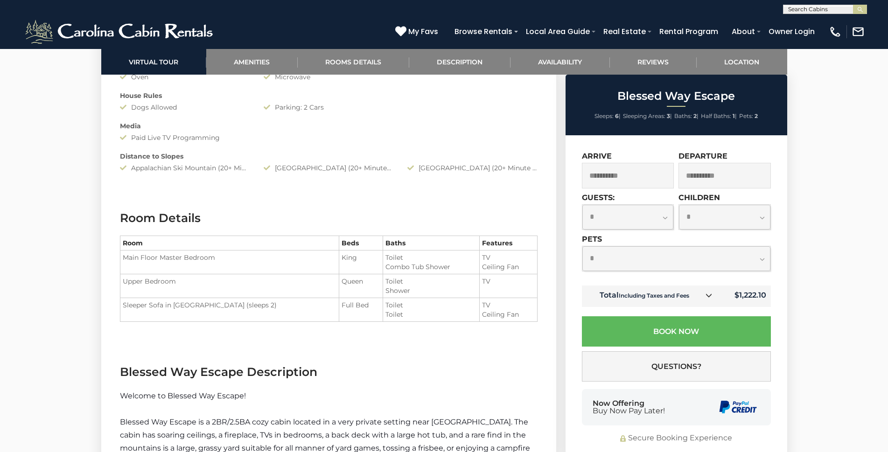
scroll to position [940, 0]
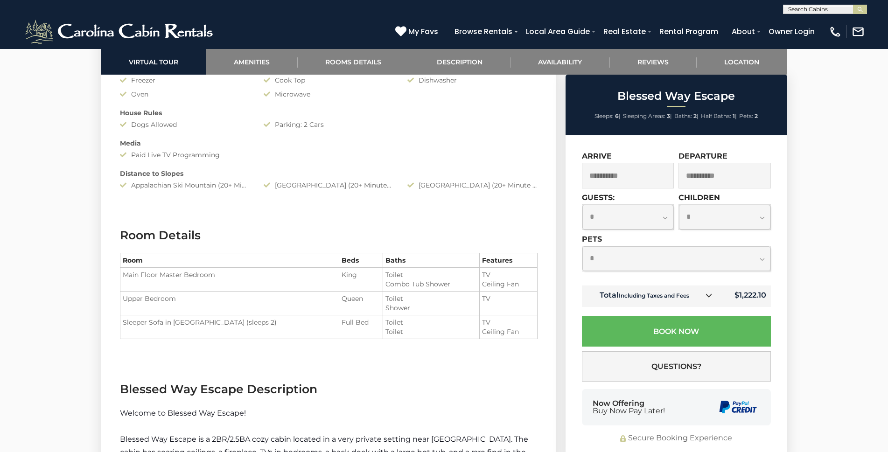
click at [711, 295] on icon at bounding box center [709, 295] width 7 height 7
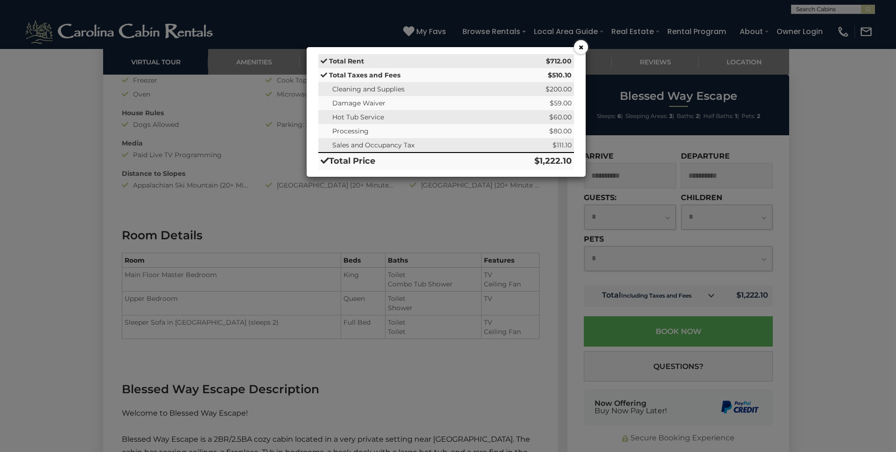
click at [577, 45] on button "×" at bounding box center [581, 47] width 14 height 14
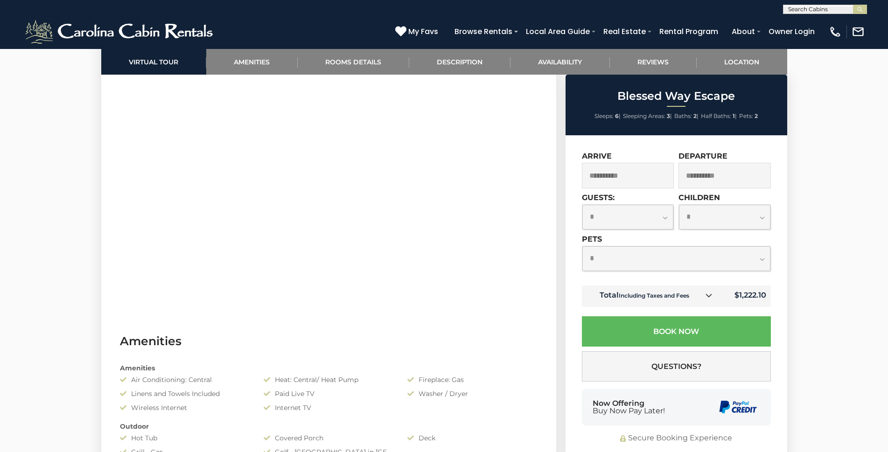
scroll to position [0, 0]
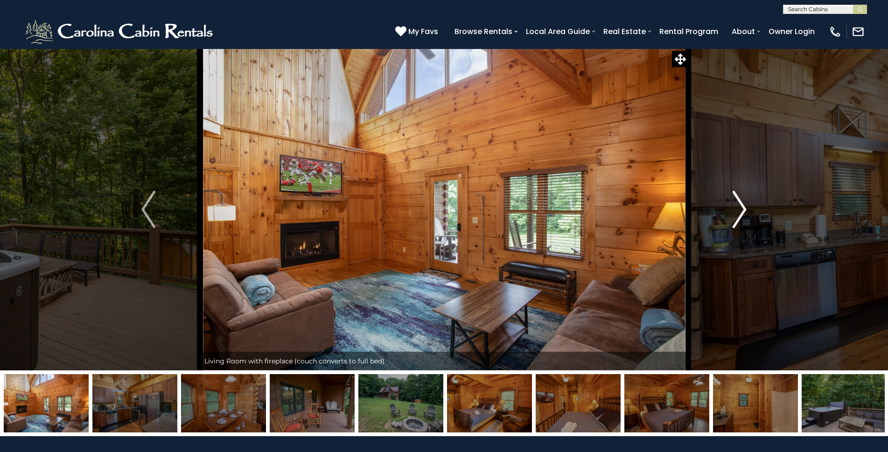
click at [749, 212] on button "Next" at bounding box center [739, 210] width 103 height 322
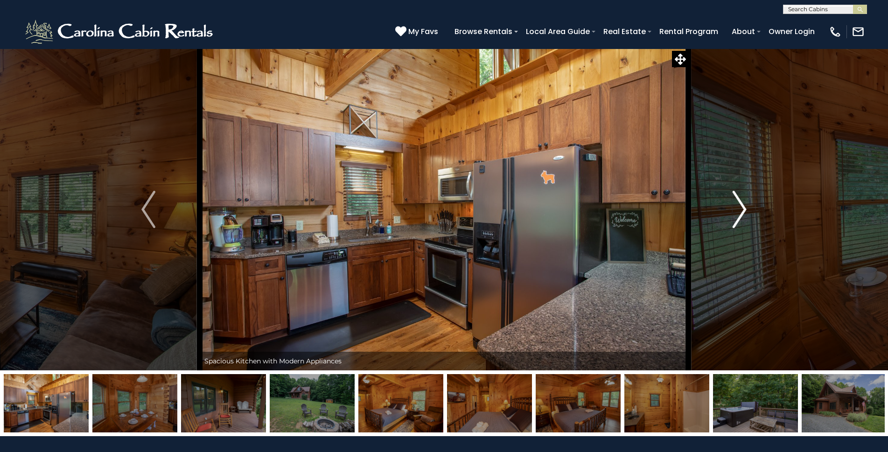
click at [749, 210] on button "Next" at bounding box center [739, 210] width 103 height 322
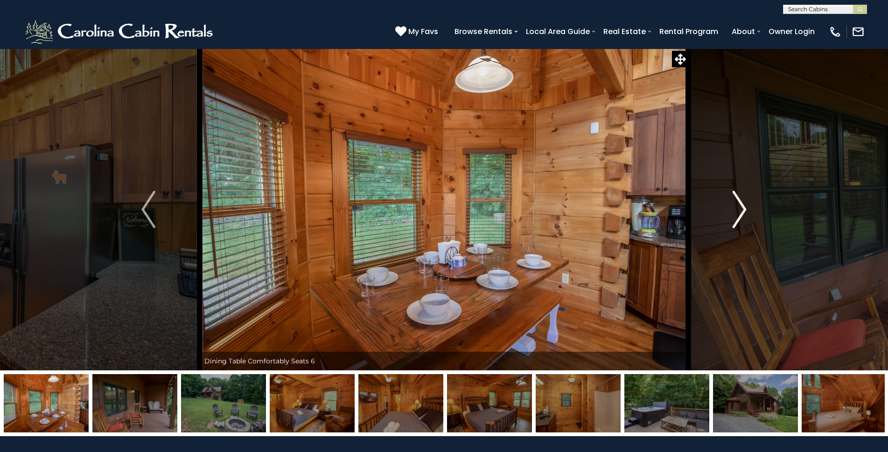
click at [743, 206] on img "Next" at bounding box center [740, 209] width 14 height 37
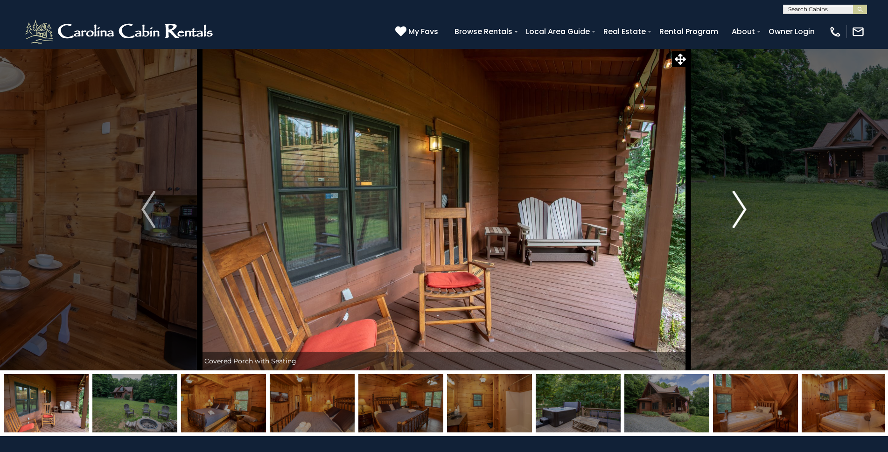
click at [743, 206] on img "Next" at bounding box center [740, 209] width 14 height 37
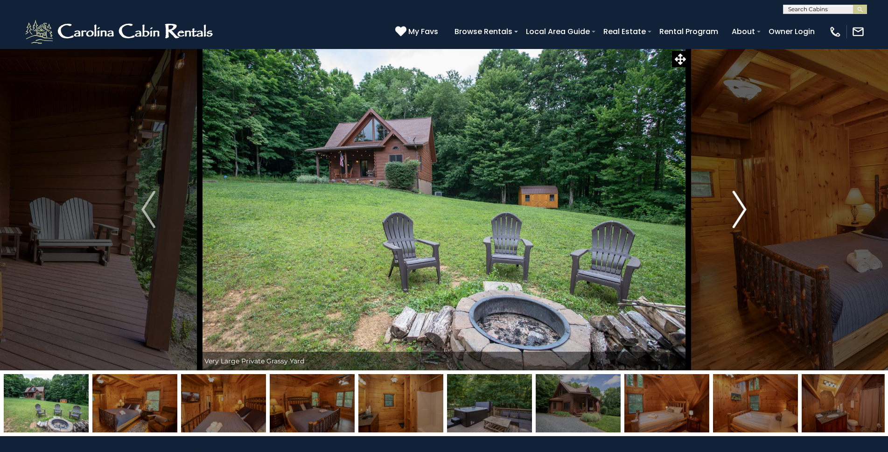
click at [739, 211] on img "Next" at bounding box center [740, 209] width 14 height 37
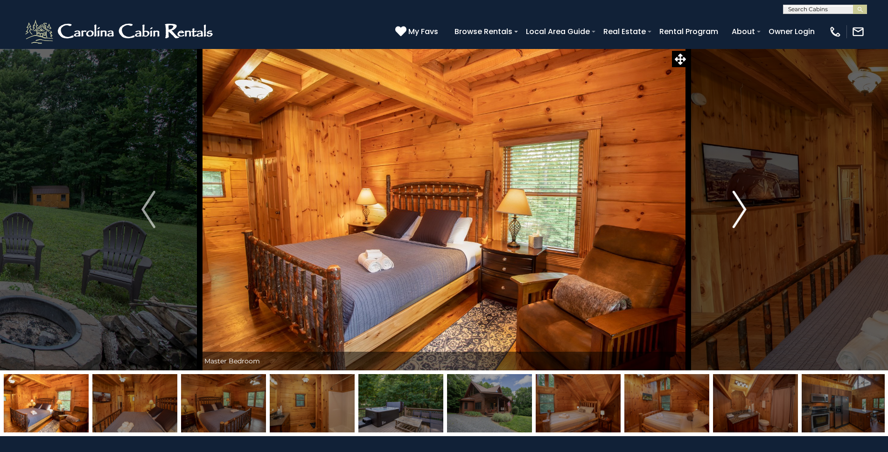
click at [739, 211] on img "Next" at bounding box center [740, 209] width 14 height 37
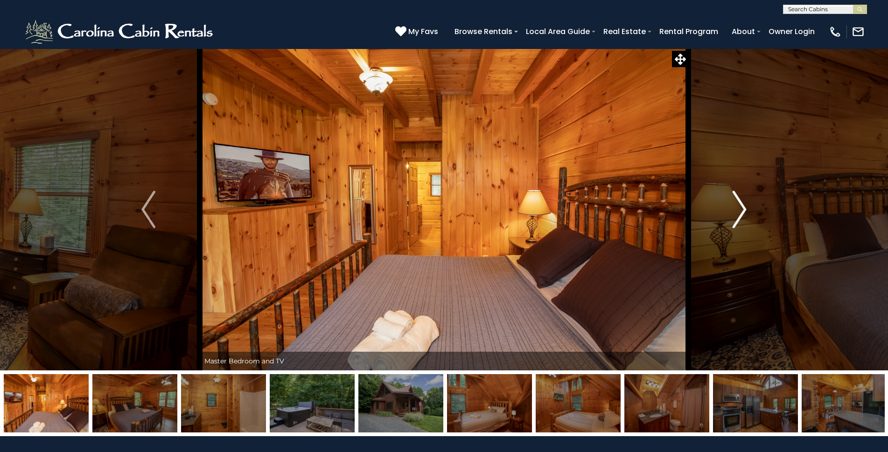
click at [739, 211] on img "Next" at bounding box center [740, 209] width 14 height 37
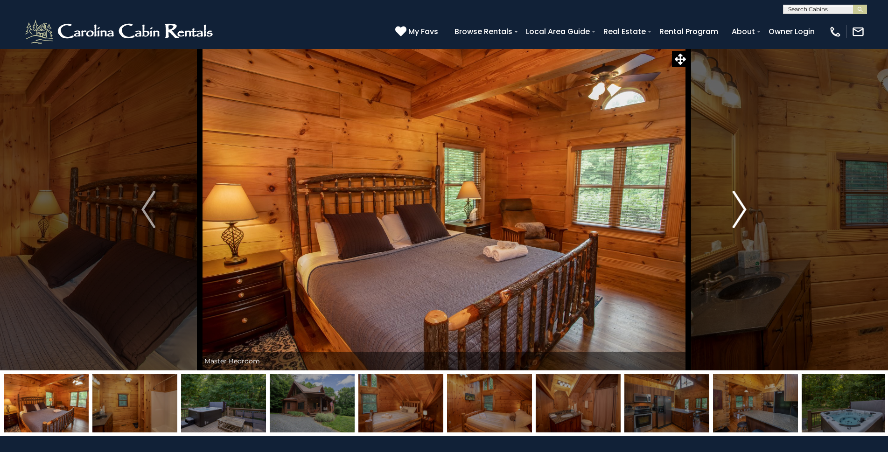
click at [739, 211] on img "Next" at bounding box center [740, 209] width 14 height 37
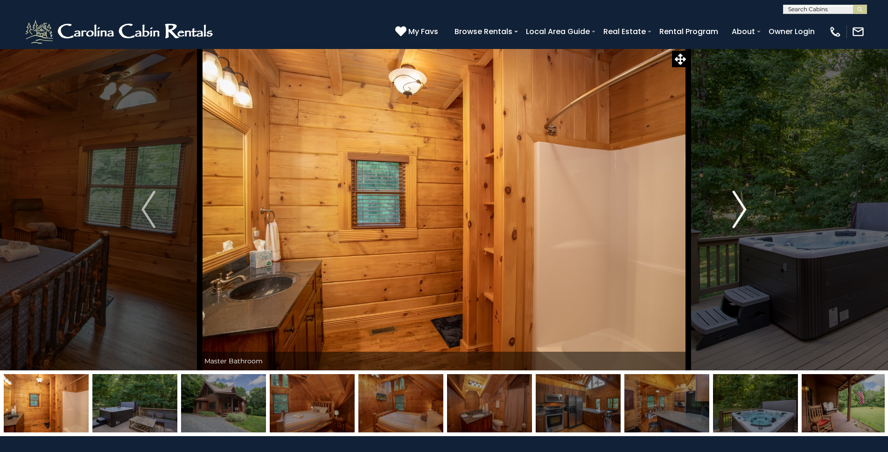
click at [739, 211] on img "Next" at bounding box center [740, 209] width 14 height 37
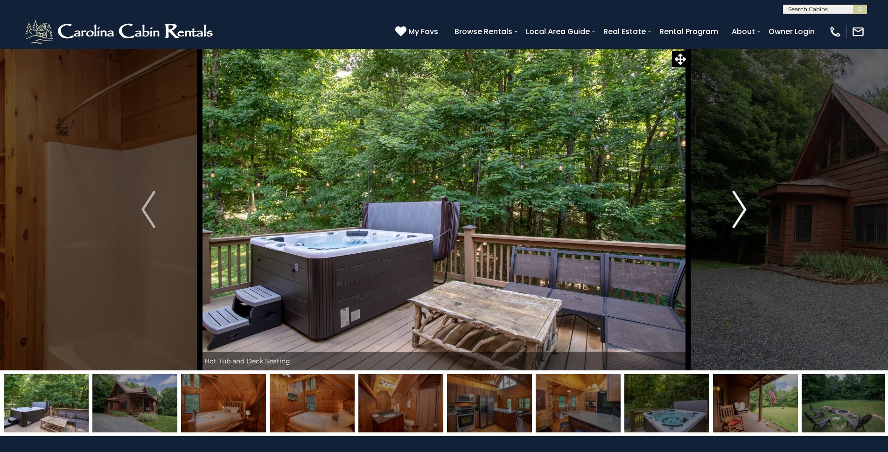
click at [742, 208] on img "Next" at bounding box center [740, 209] width 14 height 37
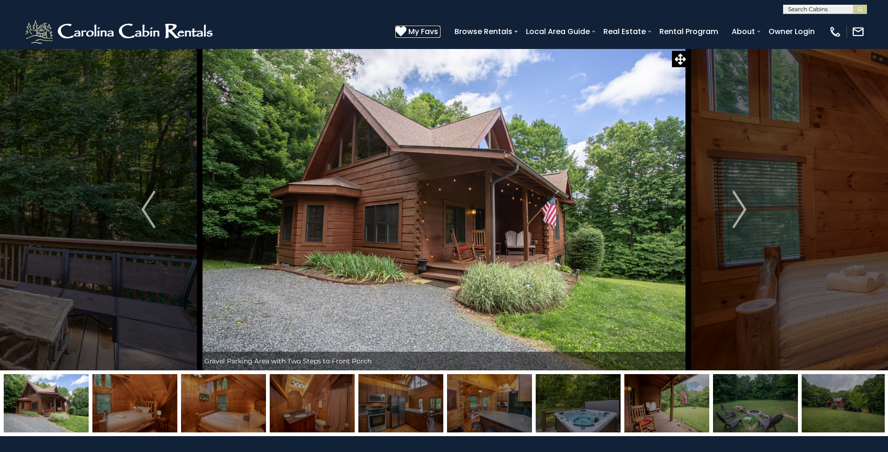
click at [401, 29] on icon at bounding box center [400, 31] width 11 height 11
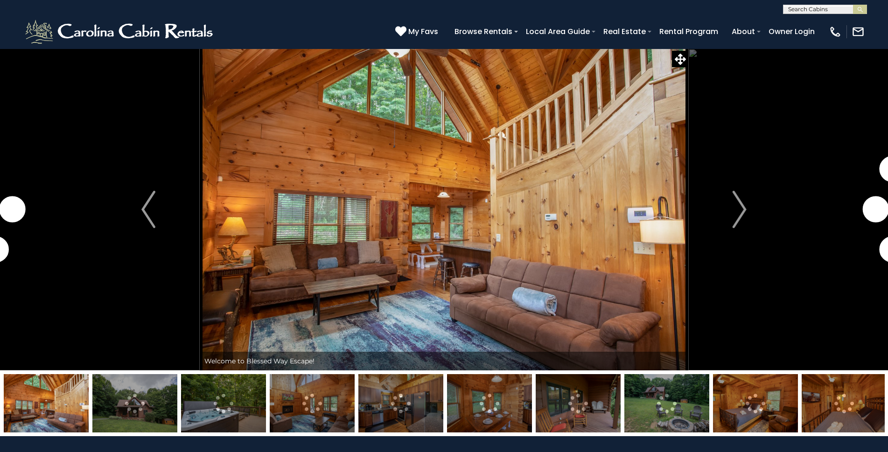
select select "*"
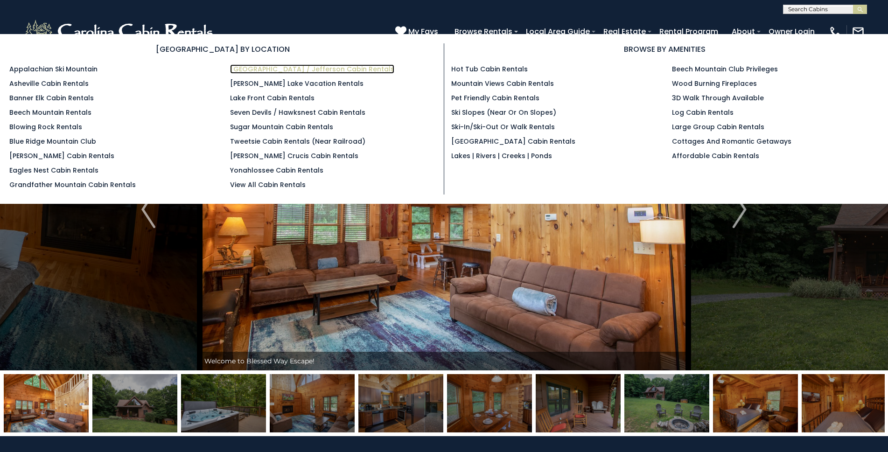
click at [335, 70] on link "[GEOGRAPHIC_DATA] / Jefferson Cabin Rentals" at bounding box center [312, 68] width 164 height 9
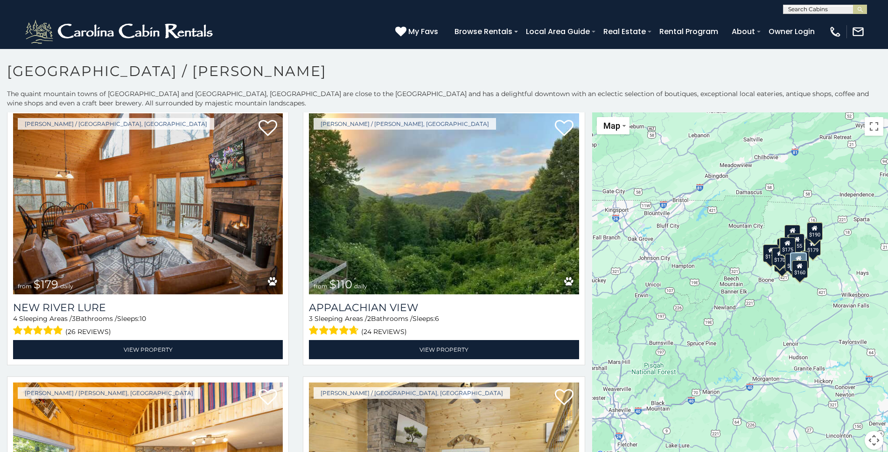
scroll to position [568, 0]
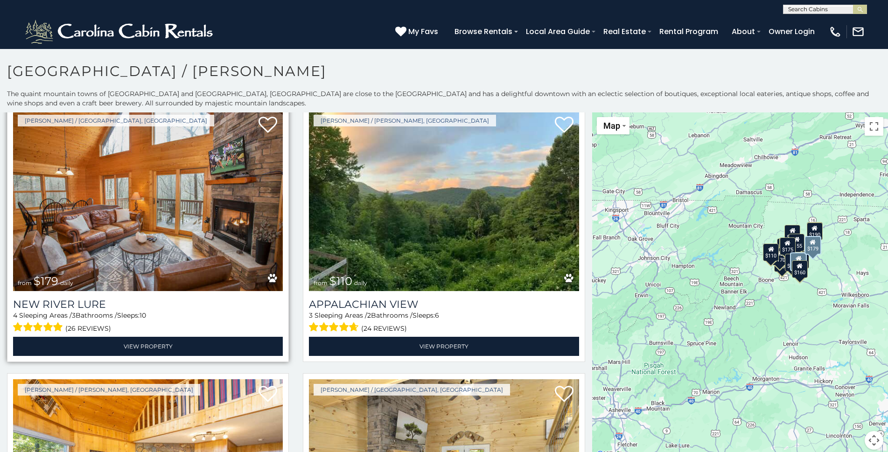
click at [163, 192] on img at bounding box center [148, 200] width 270 height 181
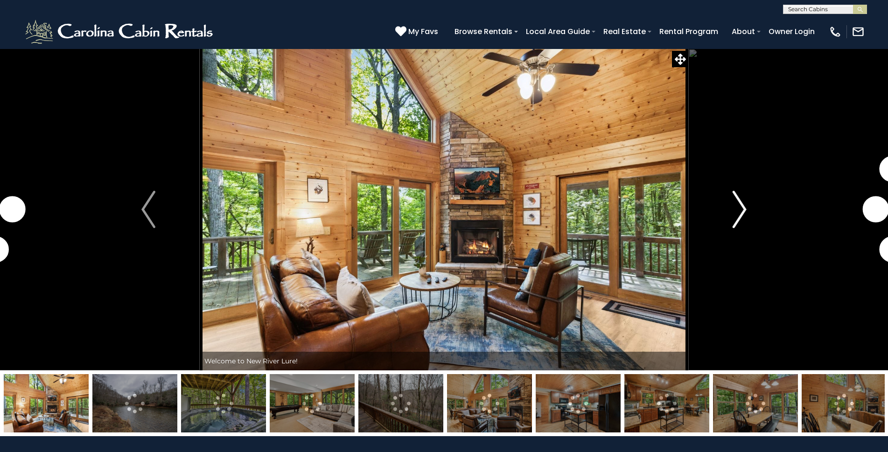
click at [745, 210] on img "Next" at bounding box center [740, 209] width 14 height 37
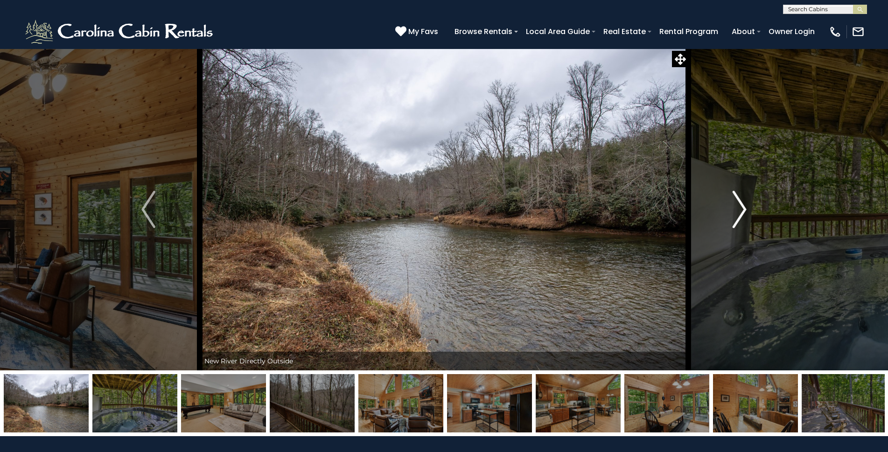
click at [744, 208] on img "Next" at bounding box center [740, 209] width 14 height 37
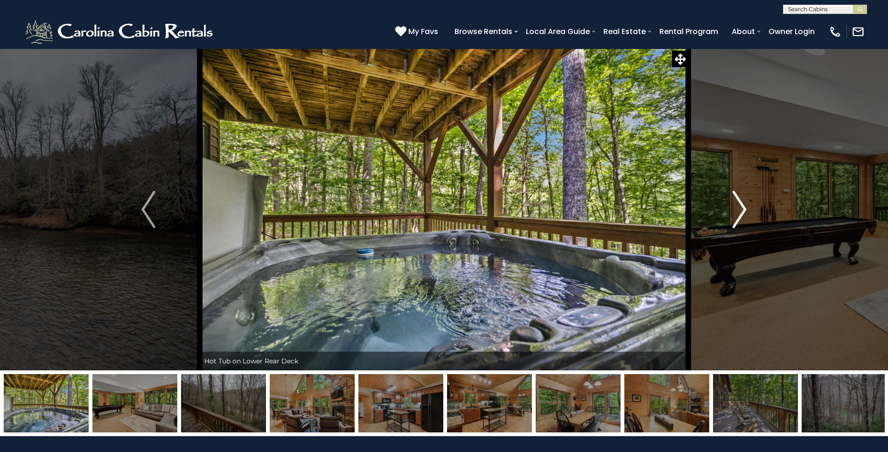
click at [744, 208] on img "Next" at bounding box center [740, 209] width 14 height 37
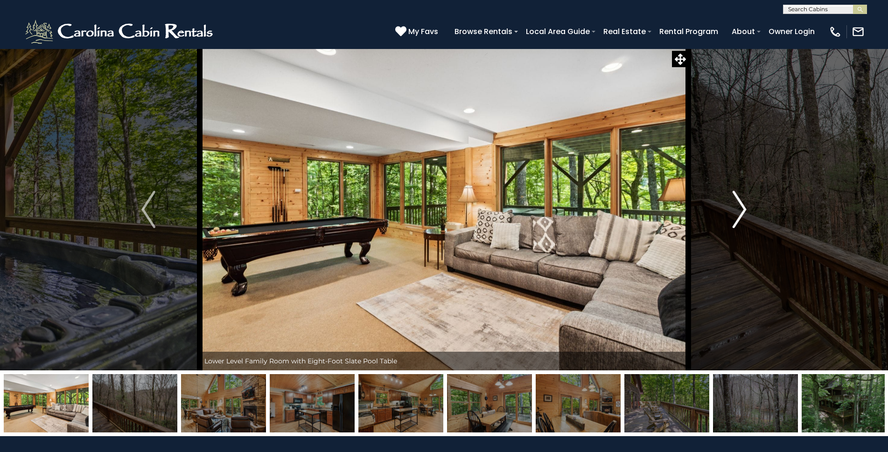
click at [744, 208] on img "Next" at bounding box center [740, 209] width 14 height 37
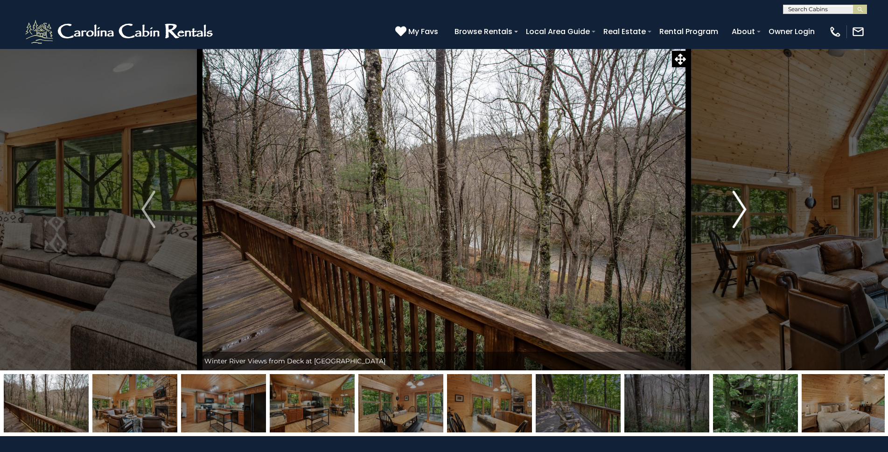
click at [744, 208] on img "Next" at bounding box center [740, 209] width 14 height 37
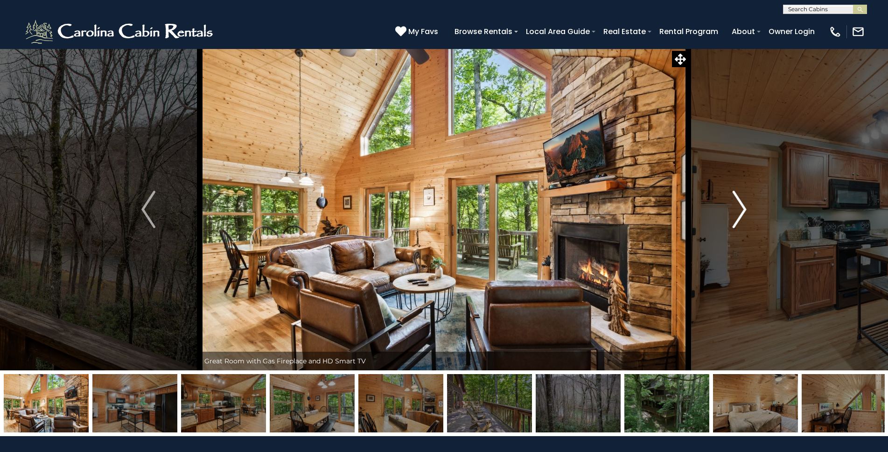
click at [744, 208] on img "Next" at bounding box center [740, 209] width 14 height 37
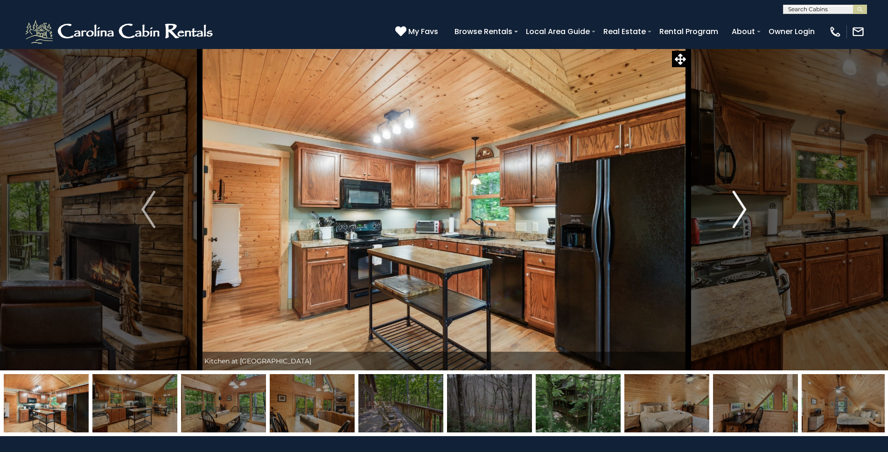
click at [744, 208] on img "Next" at bounding box center [740, 209] width 14 height 37
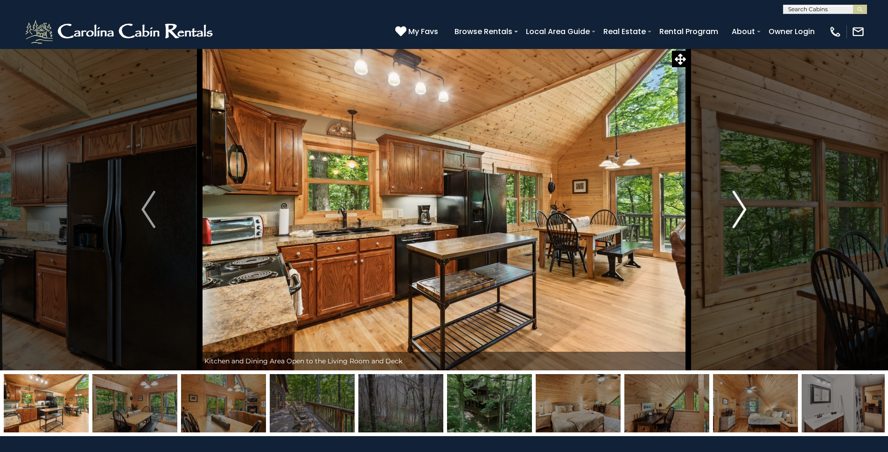
click at [744, 208] on img "Next" at bounding box center [740, 209] width 14 height 37
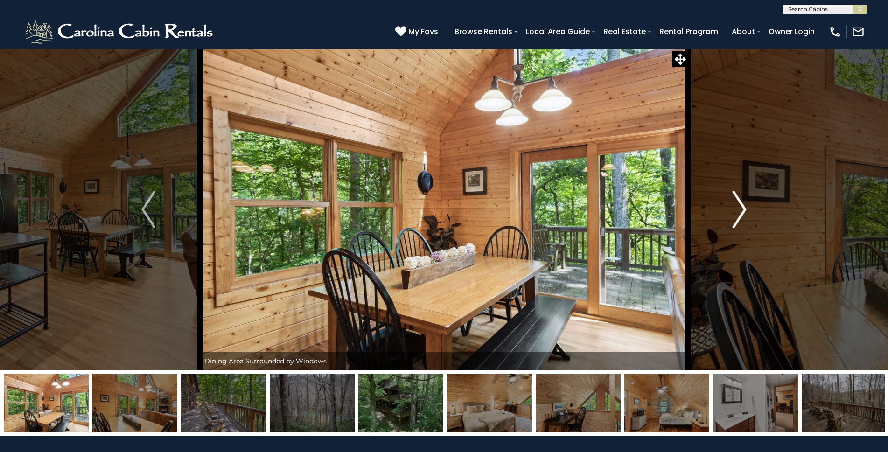
click at [744, 208] on img "Next" at bounding box center [740, 209] width 14 height 37
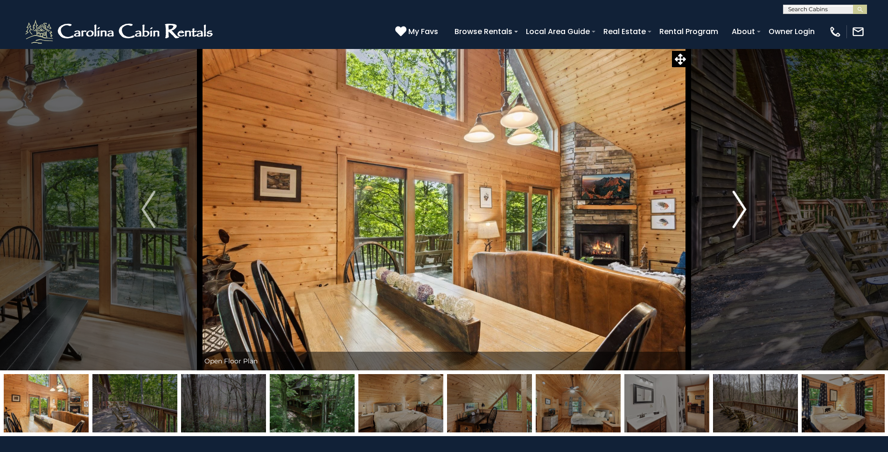
click at [744, 208] on img "Next" at bounding box center [740, 209] width 14 height 37
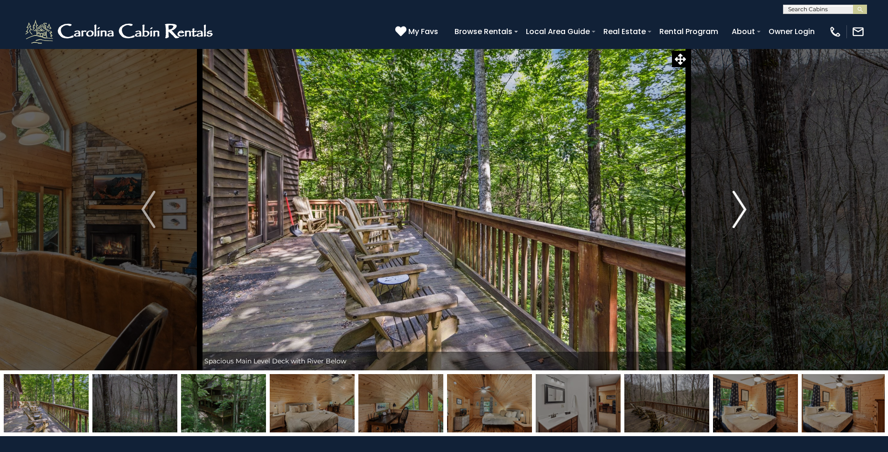
click at [744, 208] on img "Next" at bounding box center [740, 209] width 14 height 37
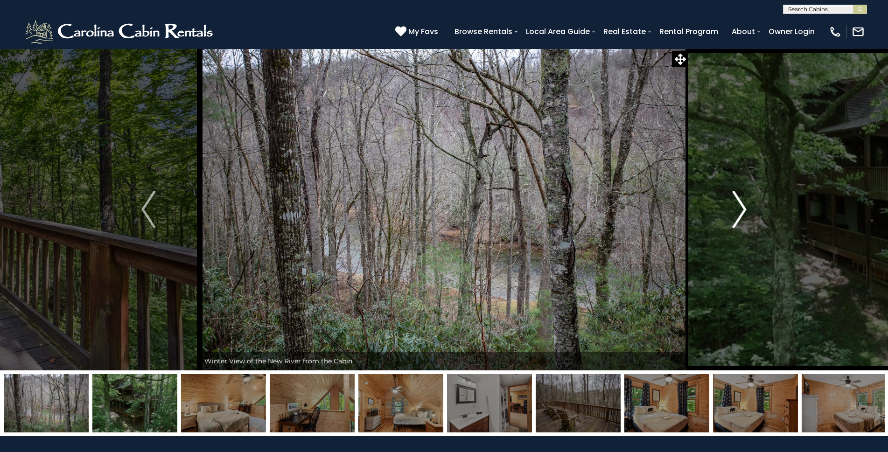
click at [744, 208] on img "Next" at bounding box center [740, 209] width 14 height 37
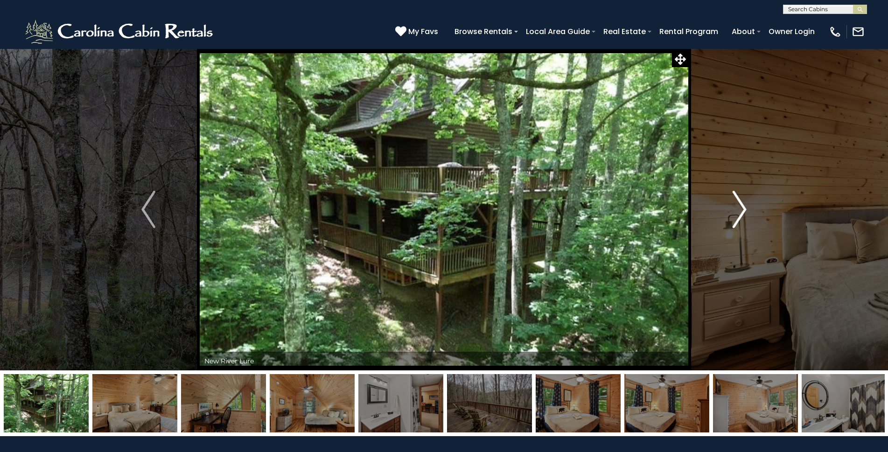
click at [744, 208] on img "Next" at bounding box center [740, 209] width 14 height 37
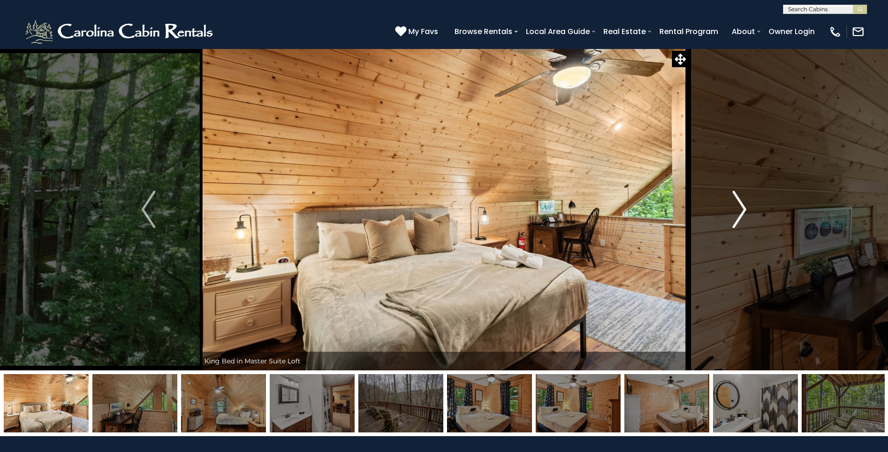
click at [744, 208] on img "Next" at bounding box center [740, 209] width 14 height 37
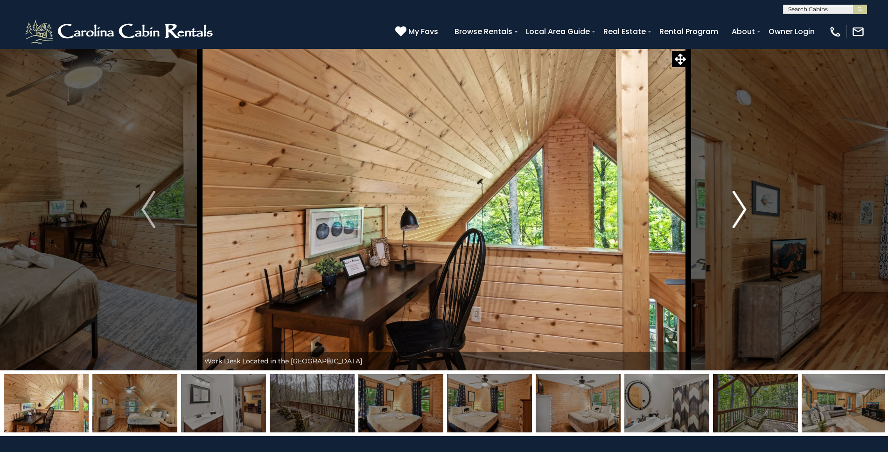
click at [744, 208] on img "Next" at bounding box center [740, 209] width 14 height 37
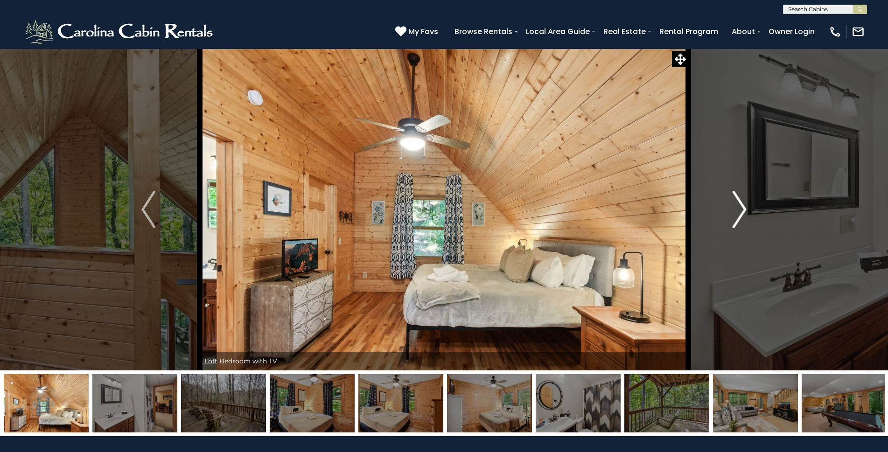
click at [744, 208] on img "Next" at bounding box center [740, 209] width 14 height 37
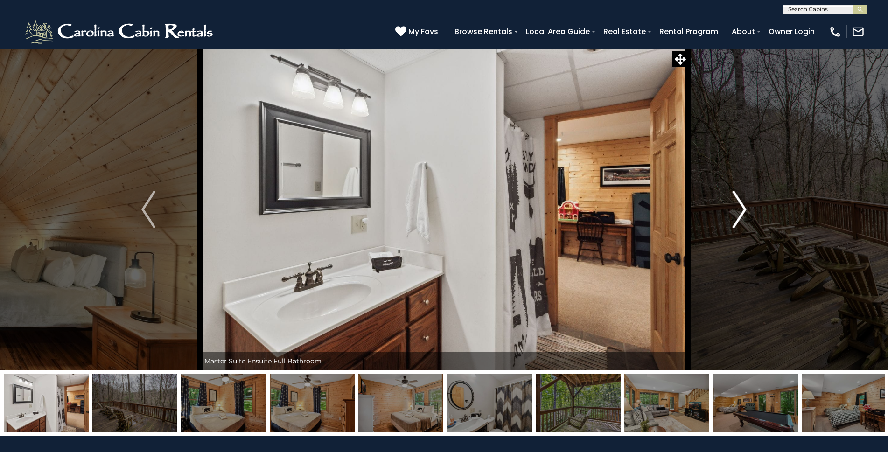
click at [744, 208] on img "Next" at bounding box center [740, 209] width 14 height 37
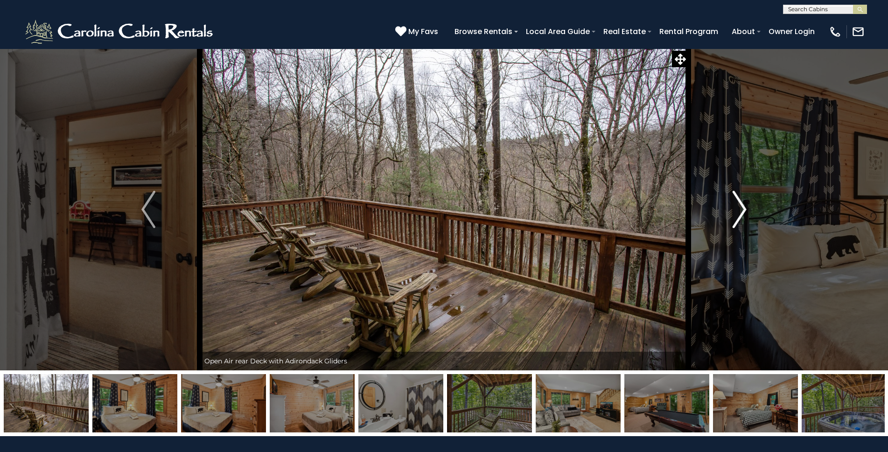
click at [744, 208] on img "Next" at bounding box center [740, 209] width 14 height 37
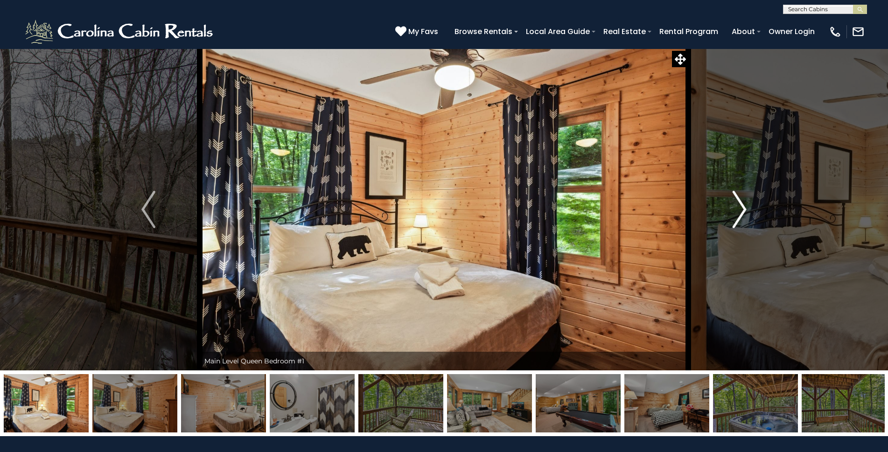
click at [744, 208] on img "Next" at bounding box center [740, 209] width 14 height 37
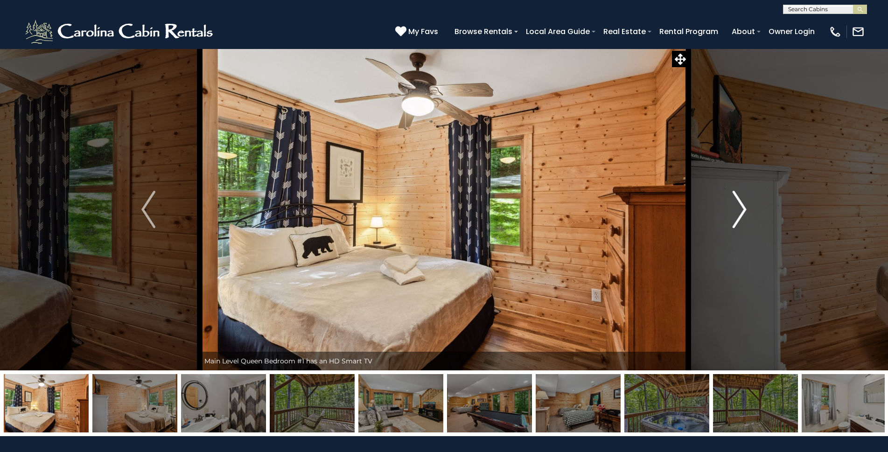
click at [744, 208] on img "Next" at bounding box center [740, 209] width 14 height 37
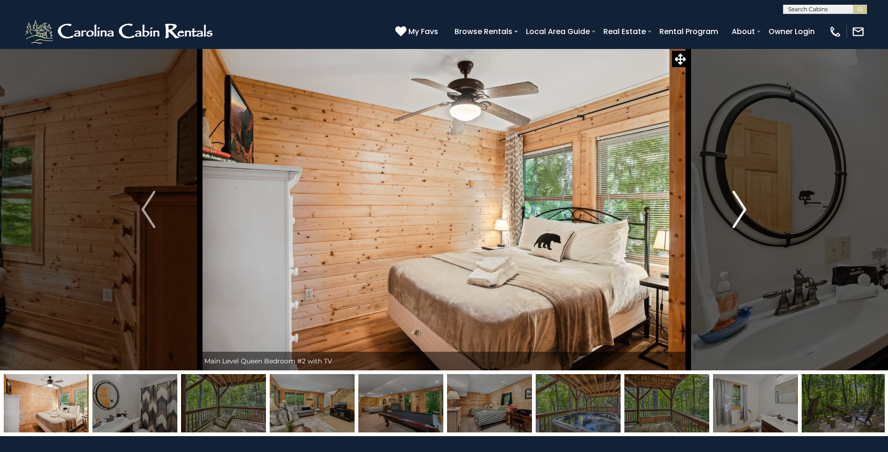
click at [744, 208] on img "Next" at bounding box center [740, 209] width 14 height 37
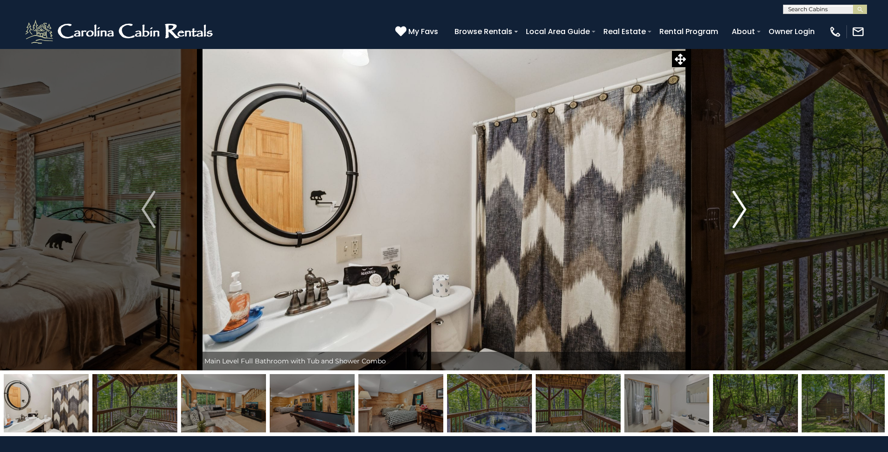
click at [744, 208] on img "Next" at bounding box center [740, 209] width 14 height 37
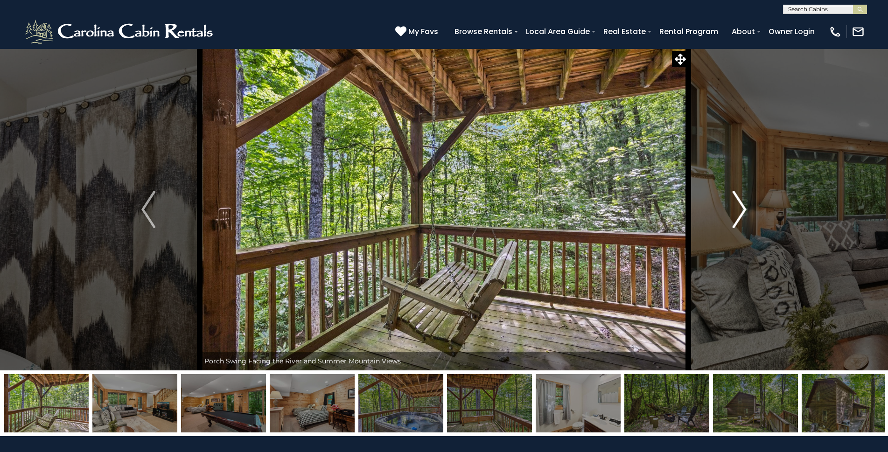
click at [744, 208] on img "Next" at bounding box center [740, 209] width 14 height 37
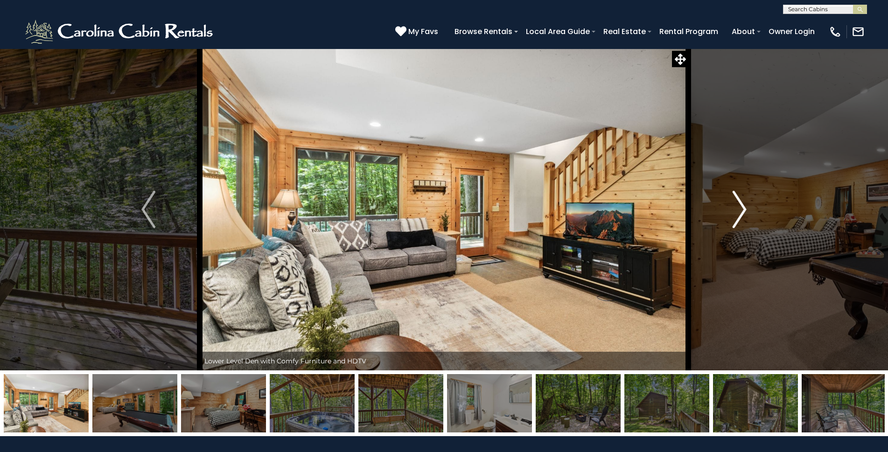
click at [744, 208] on img "Next" at bounding box center [740, 209] width 14 height 37
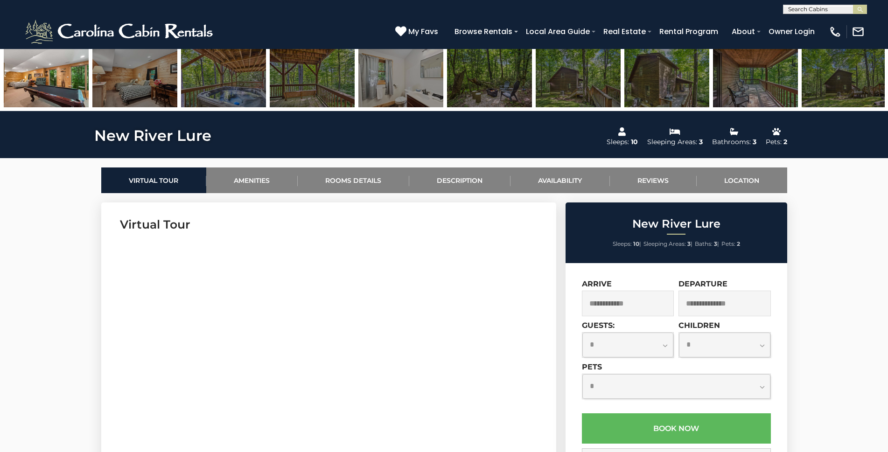
scroll to position [322, 0]
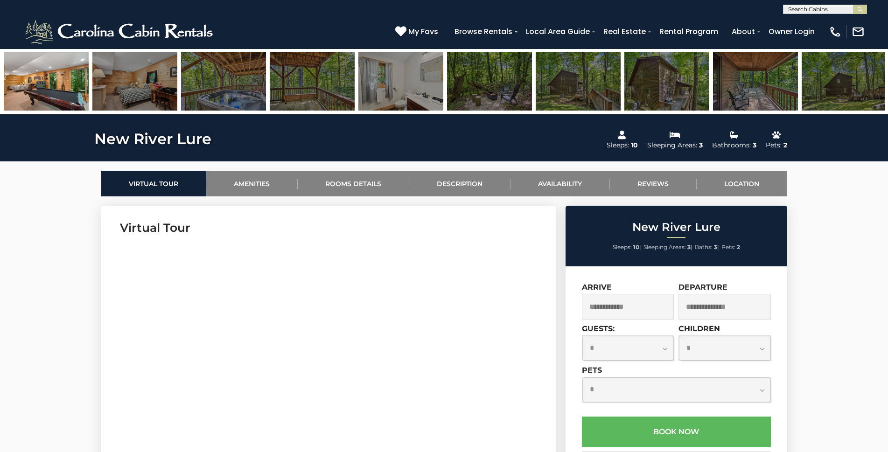
click at [669, 307] on input "text" at bounding box center [628, 307] width 92 height 26
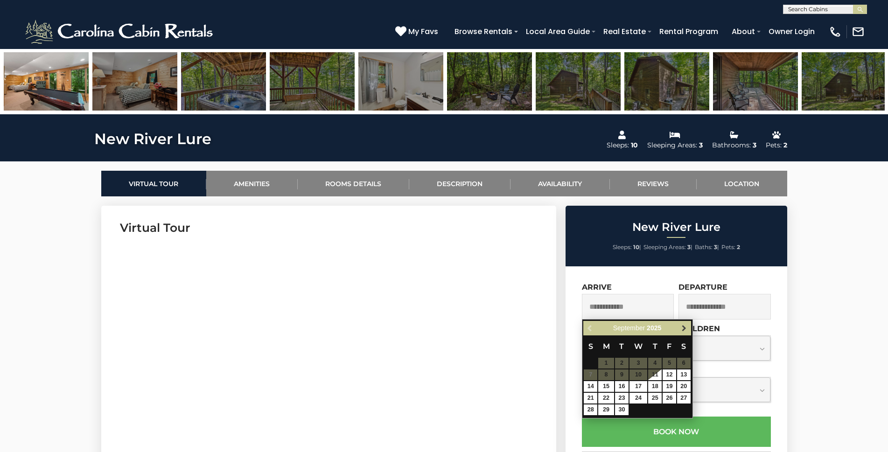
click at [684, 326] on span "Next" at bounding box center [684, 328] width 7 height 7
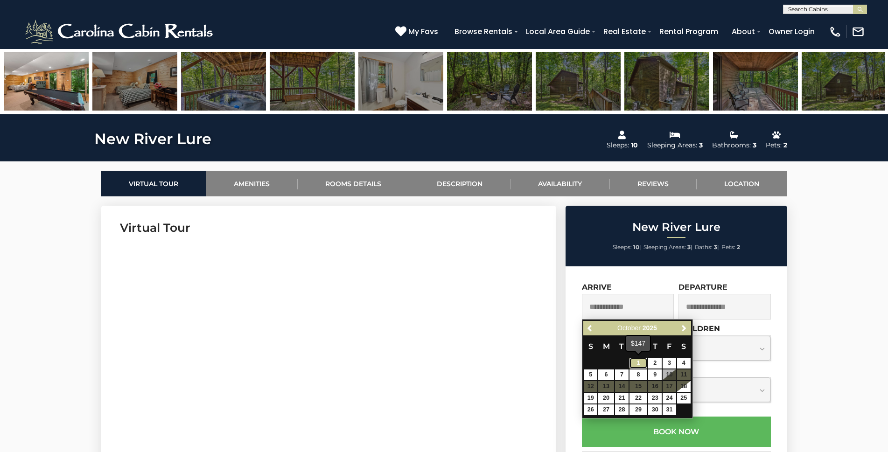
click at [636, 363] on link "1" at bounding box center [639, 363] width 18 height 11
type input "**********"
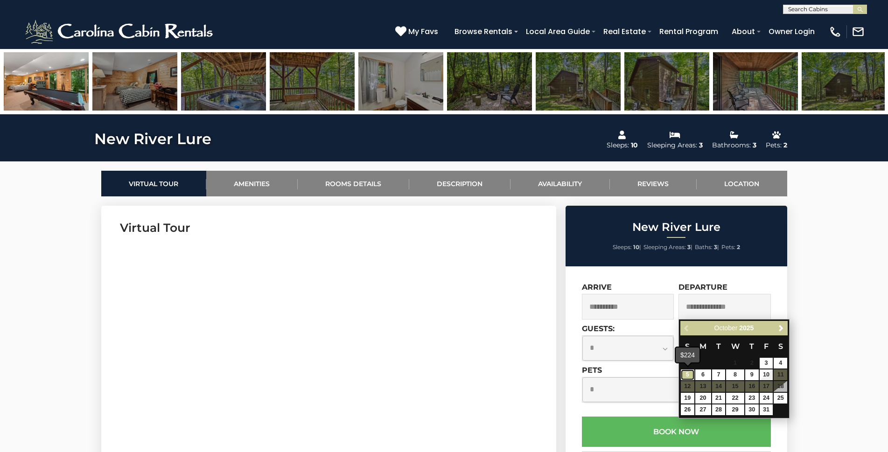
click at [687, 375] on link "5" at bounding box center [688, 375] width 14 height 11
type input "**********"
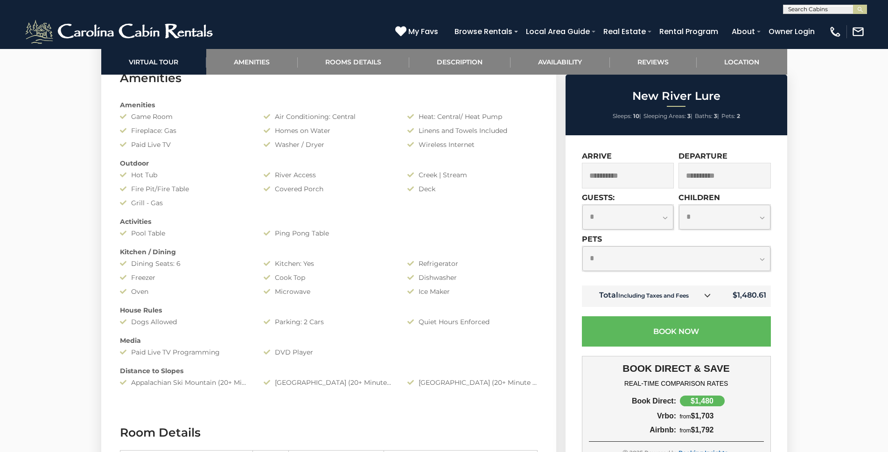
scroll to position [642, 0]
